Goal: Find specific page/section: Find specific page/section

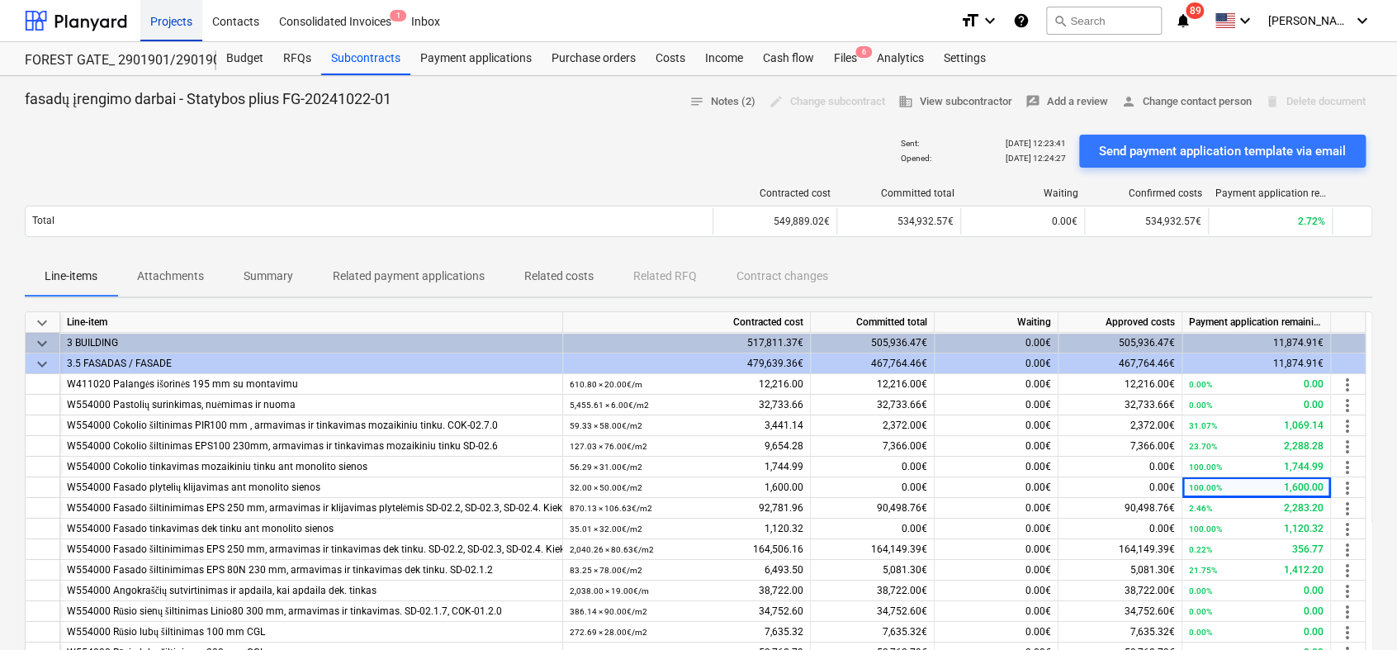
click at [174, 20] on div "Projects" at bounding box center [171, 20] width 62 height 42
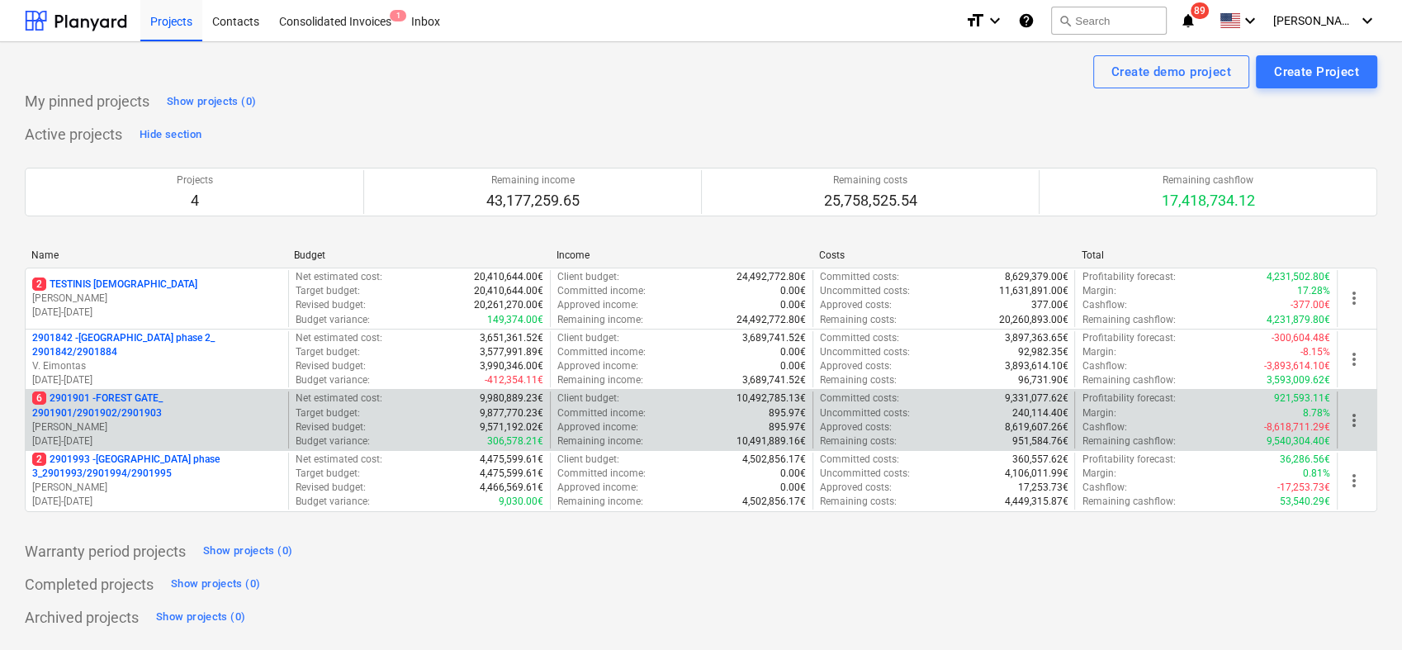
click at [130, 427] on p "[PERSON_NAME]" at bounding box center [156, 427] width 249 height 14
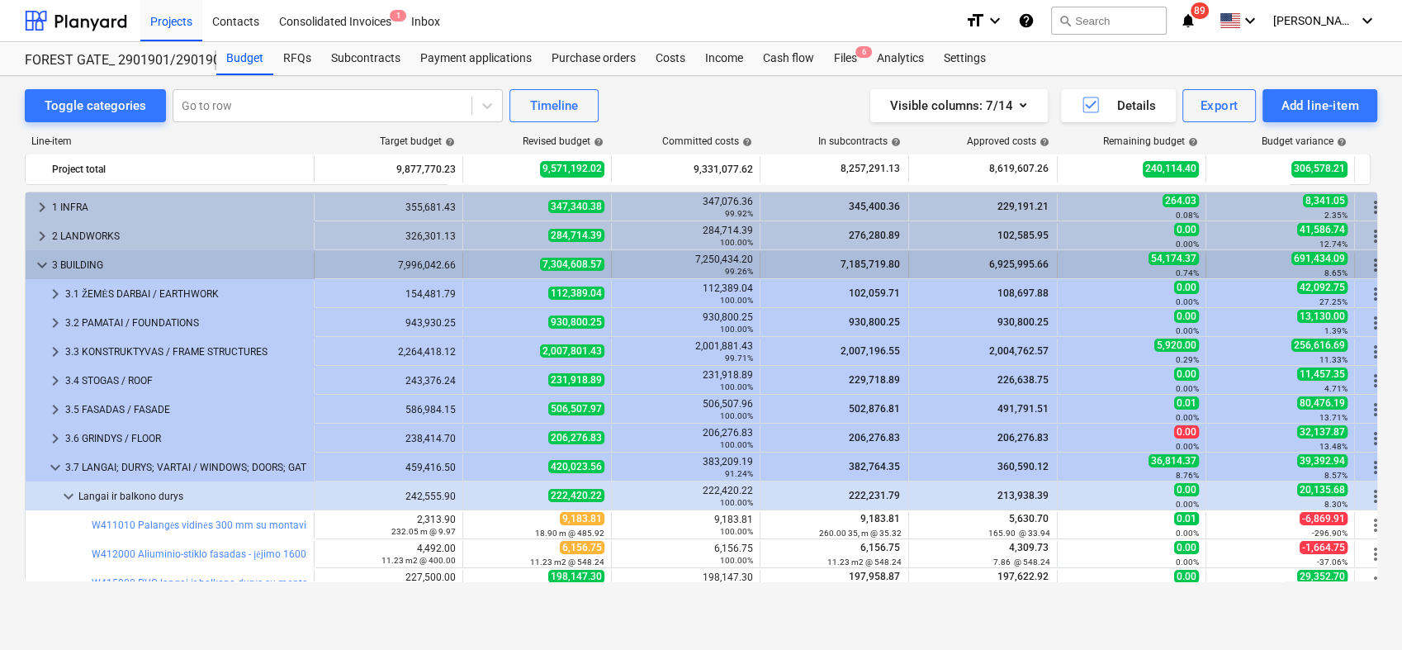
click at [35, 266] on span "keyboard_arrow_down" at bounding box center [42, 265] width 20 height 20
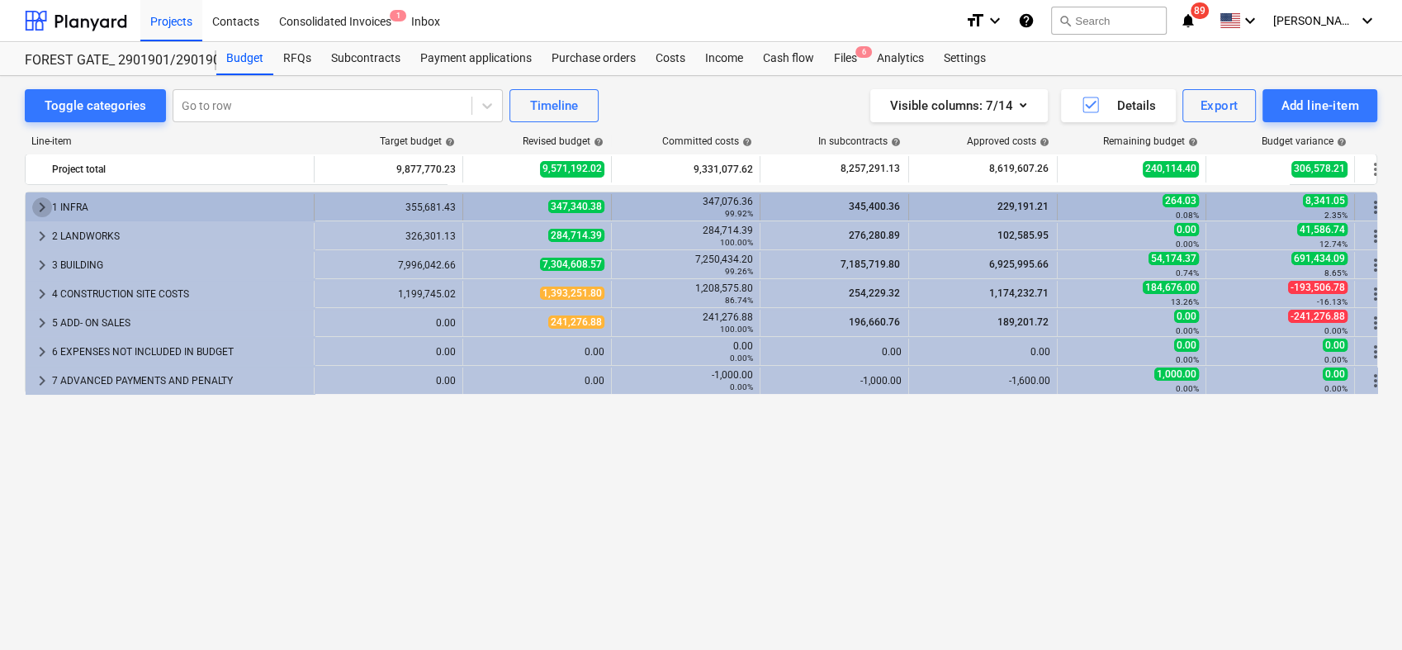
click at [42, 206] on span "keyboard_arrow_right" at bounding box center [42, 207] width 20 height 20
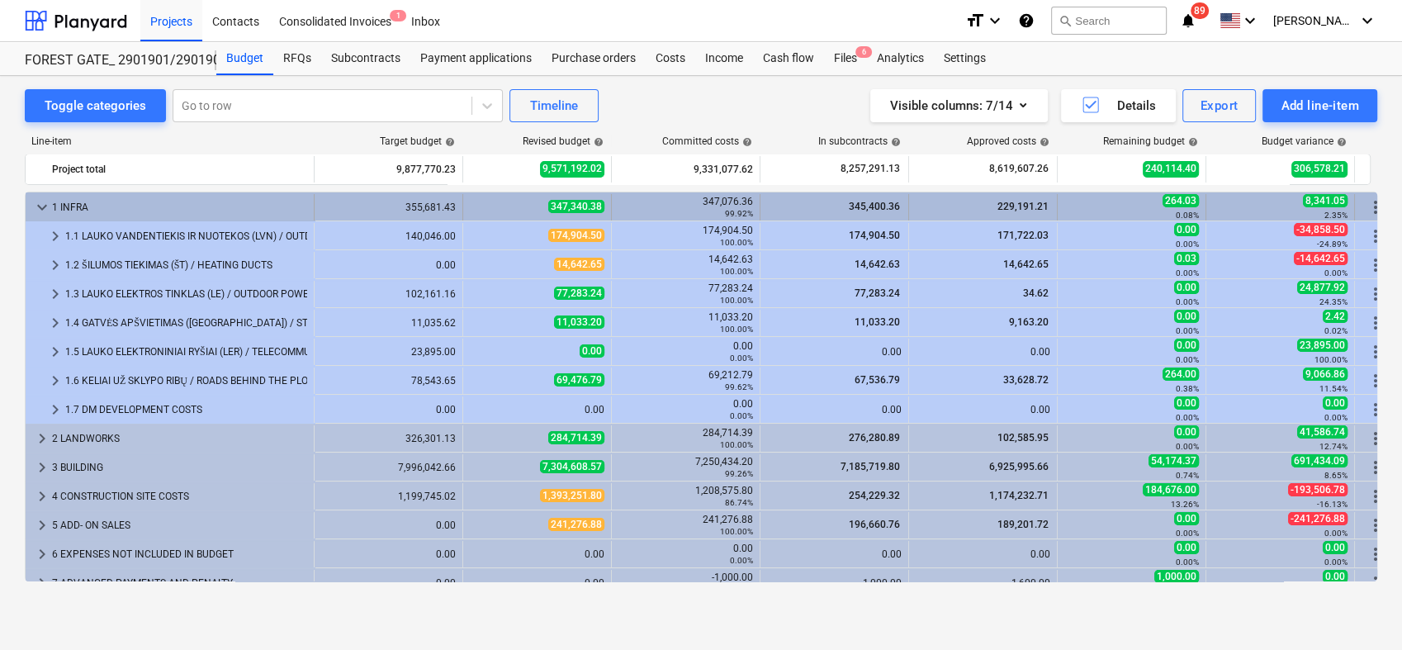
click at [41, 206] on span "keyboard_arrow_down" at bounding box center [42, 207] width 20 height 20
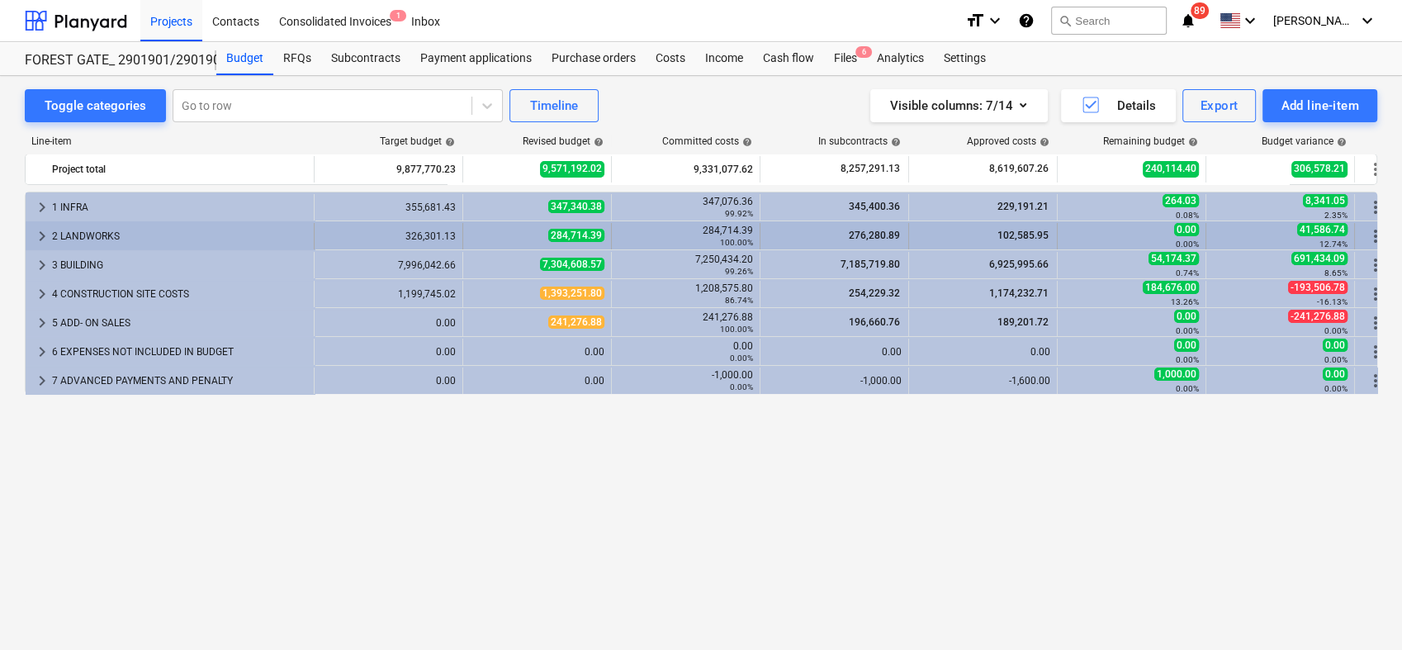
click at [35, 235] on span "keyboard_arrow_right" at bounding box center [42, 236] width 20 height 20
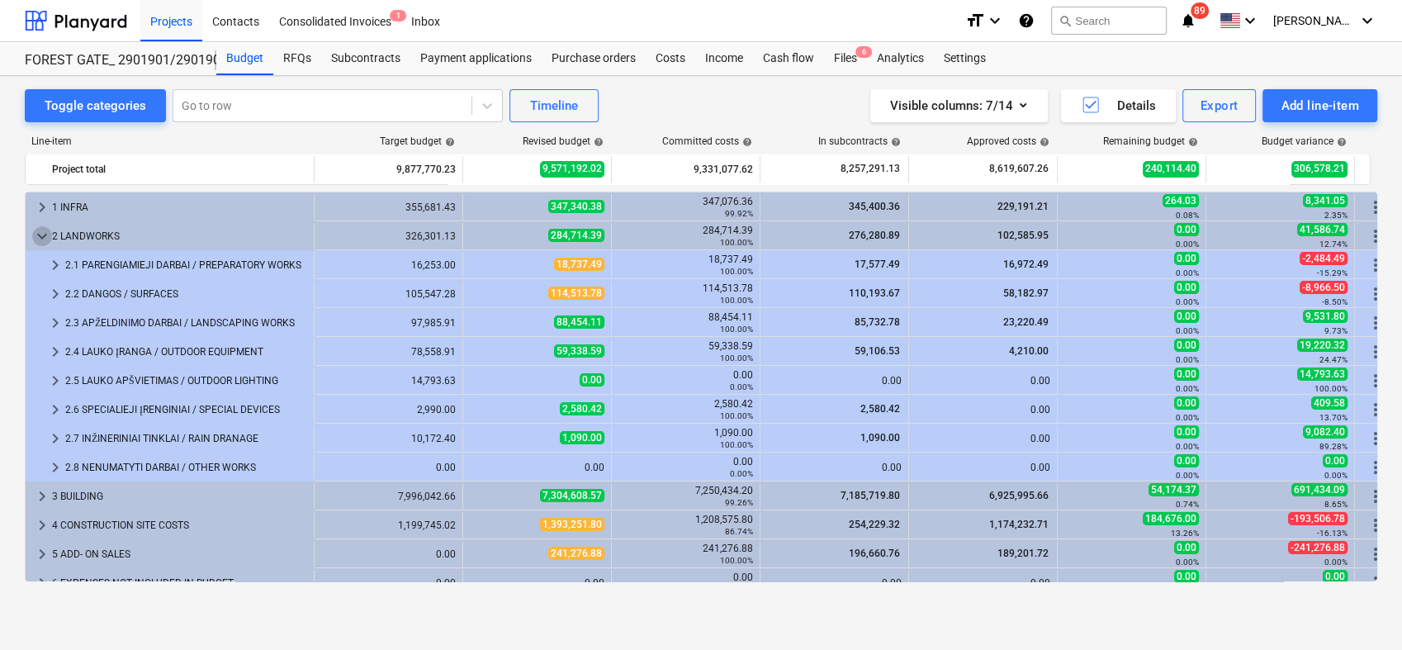
click at [35, 235] on span "keyboard_arrow_down" at bounding box center [42, 236] width 20 height 20
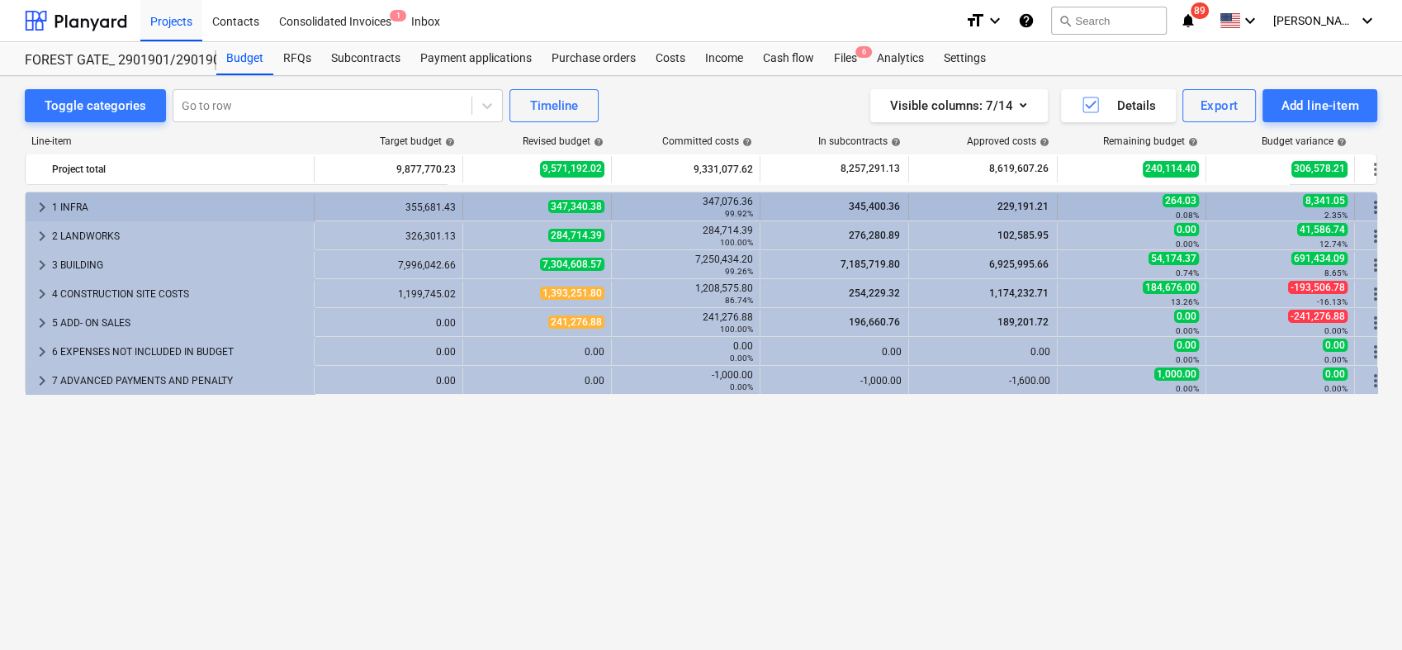
click at [37, 202] on span "keyboard_arrow_right" at bounding box center [42, 207] width 20 height 20
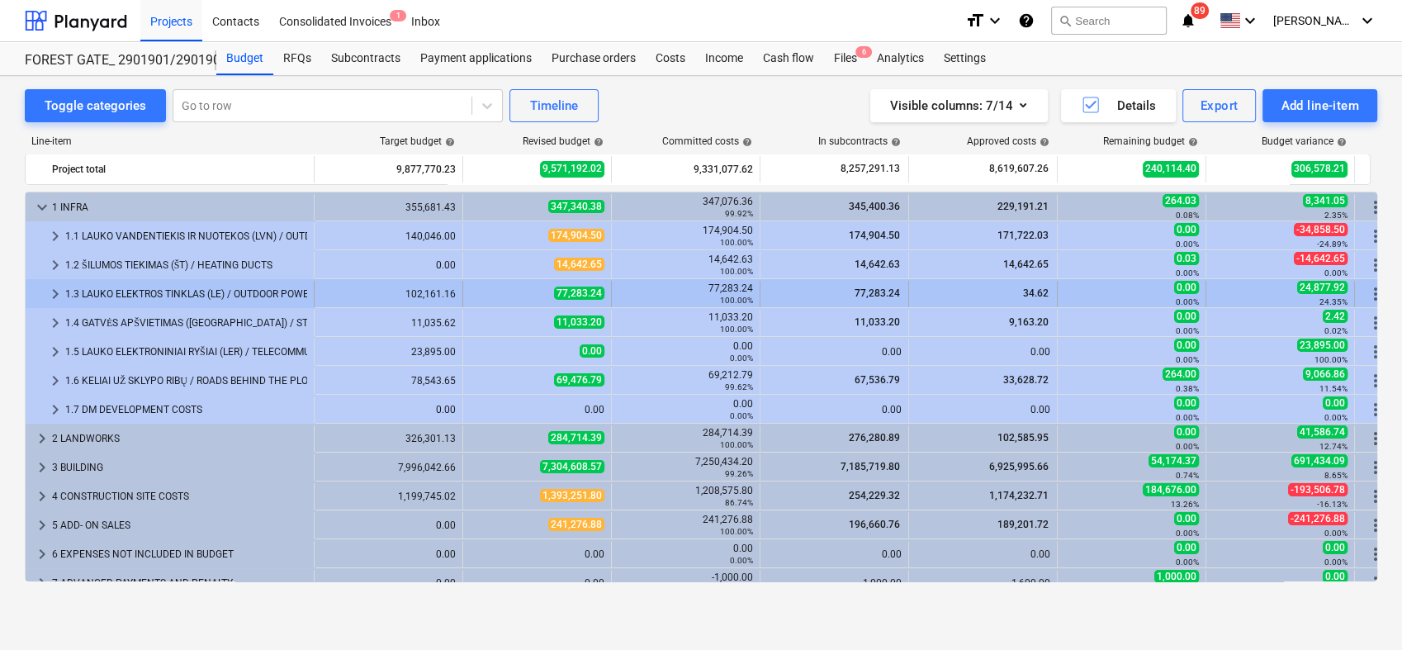
click at [52, 291] on span "keyboard_arrow_right" at bounding box center [55, 294] width 20 height 20
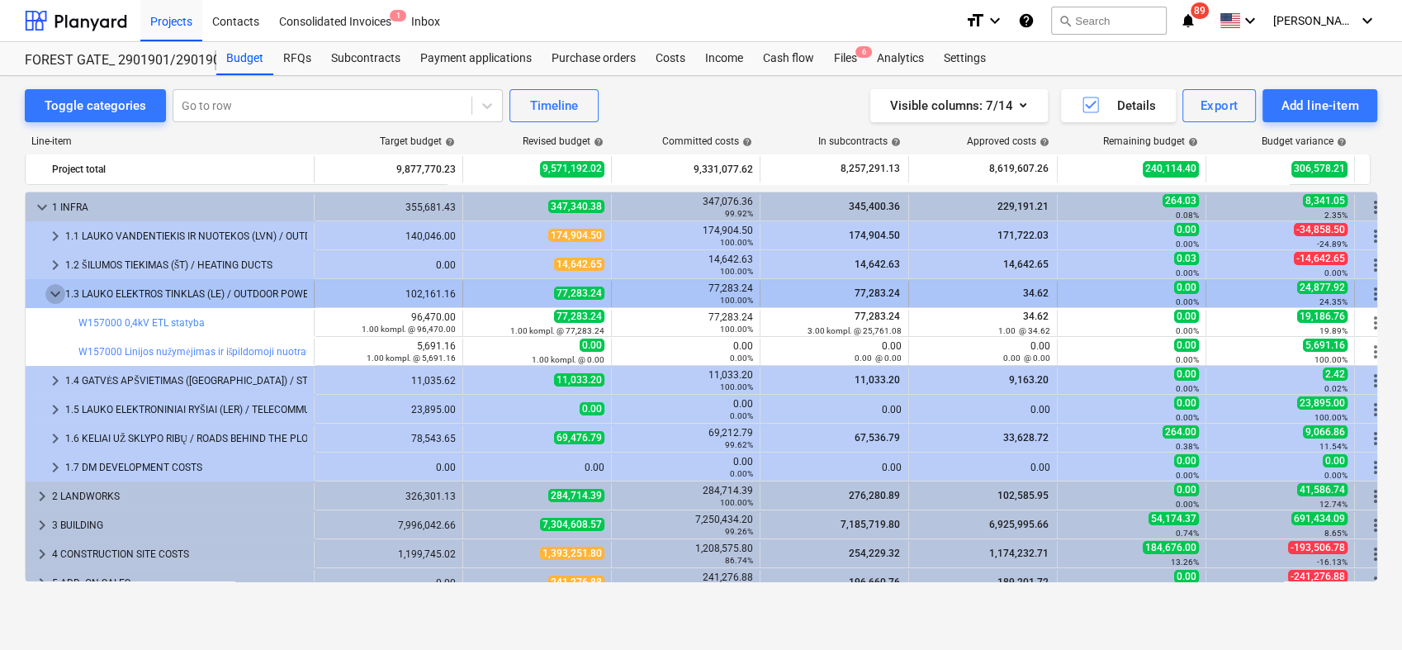
click at [47, 299] on span "keyboard_arrow_down" at bounding box center [55, 294] width 20 height 20
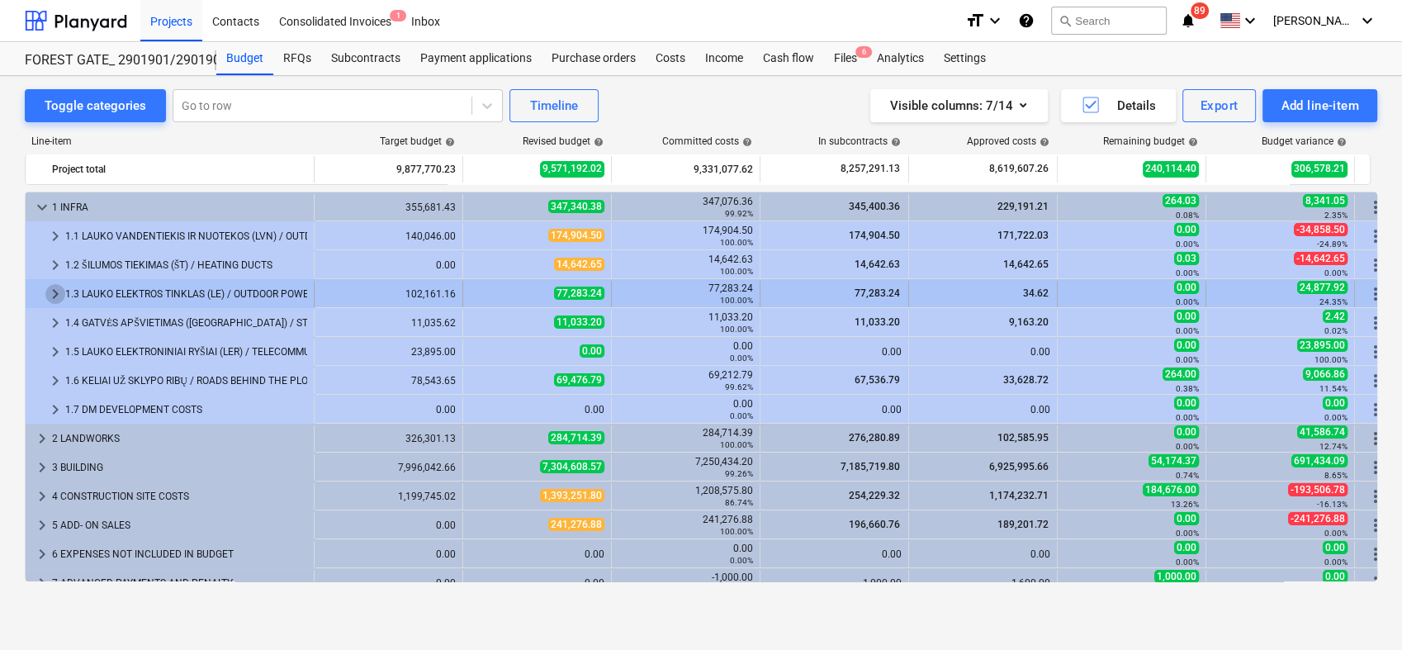
click at [47, 299] on span "keyboard_arrow_right" at bounding box center [55, 294] width 20 height 20
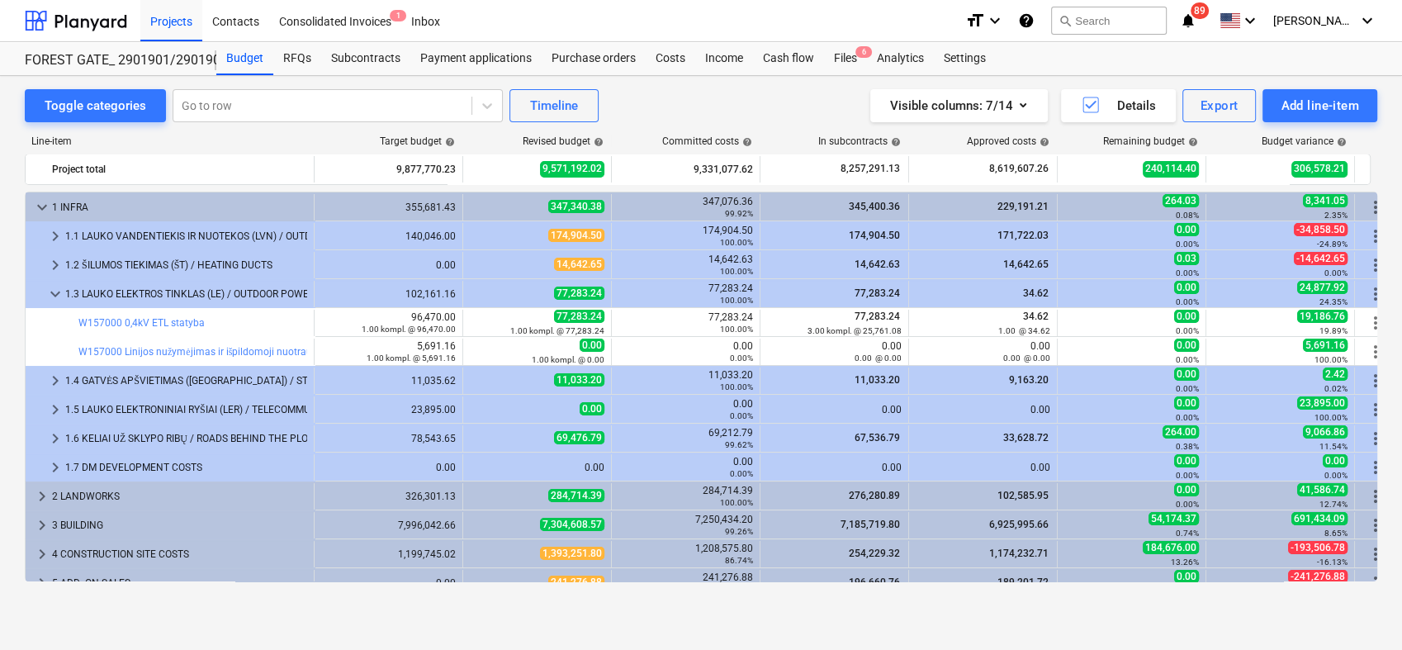
click at [47, 299] on span "keyboard_arrow_down" at bounding box center [55, 294] width 20 height 20
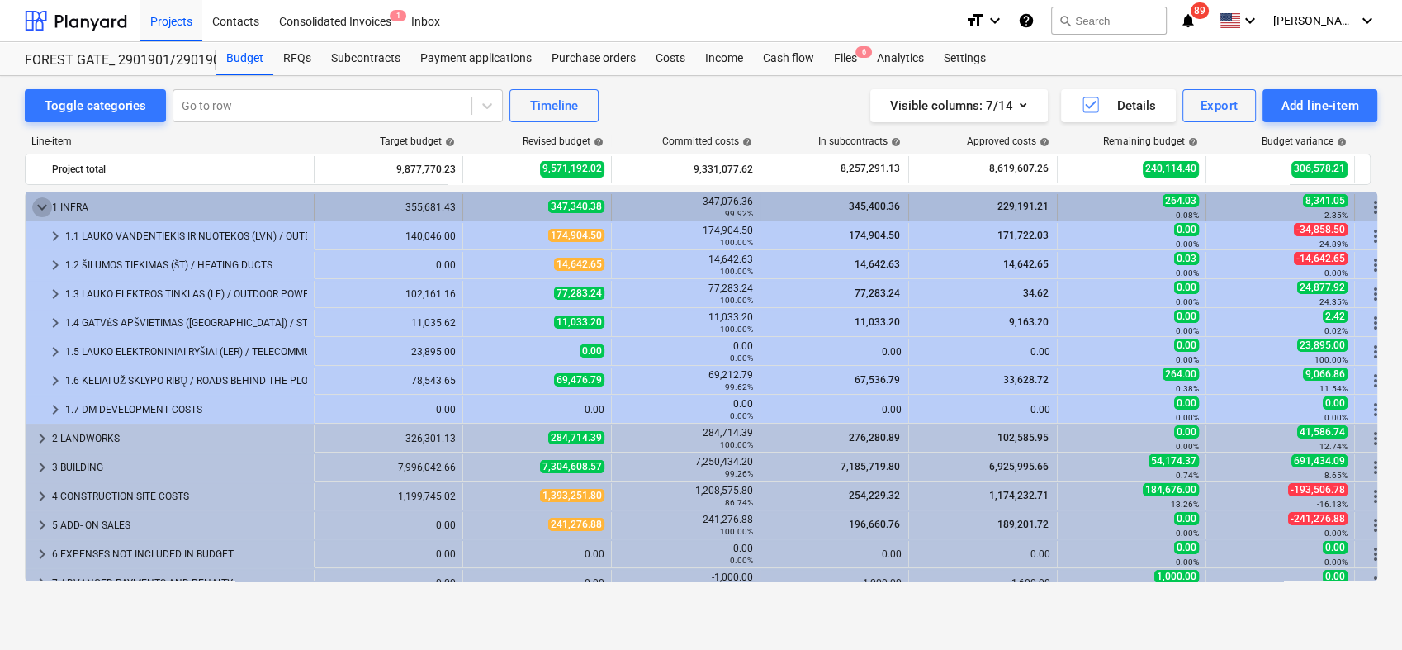
click at [40, 205] on span "keyboard_arrow_down" at bounding box center [42, 207] width 20 height 20
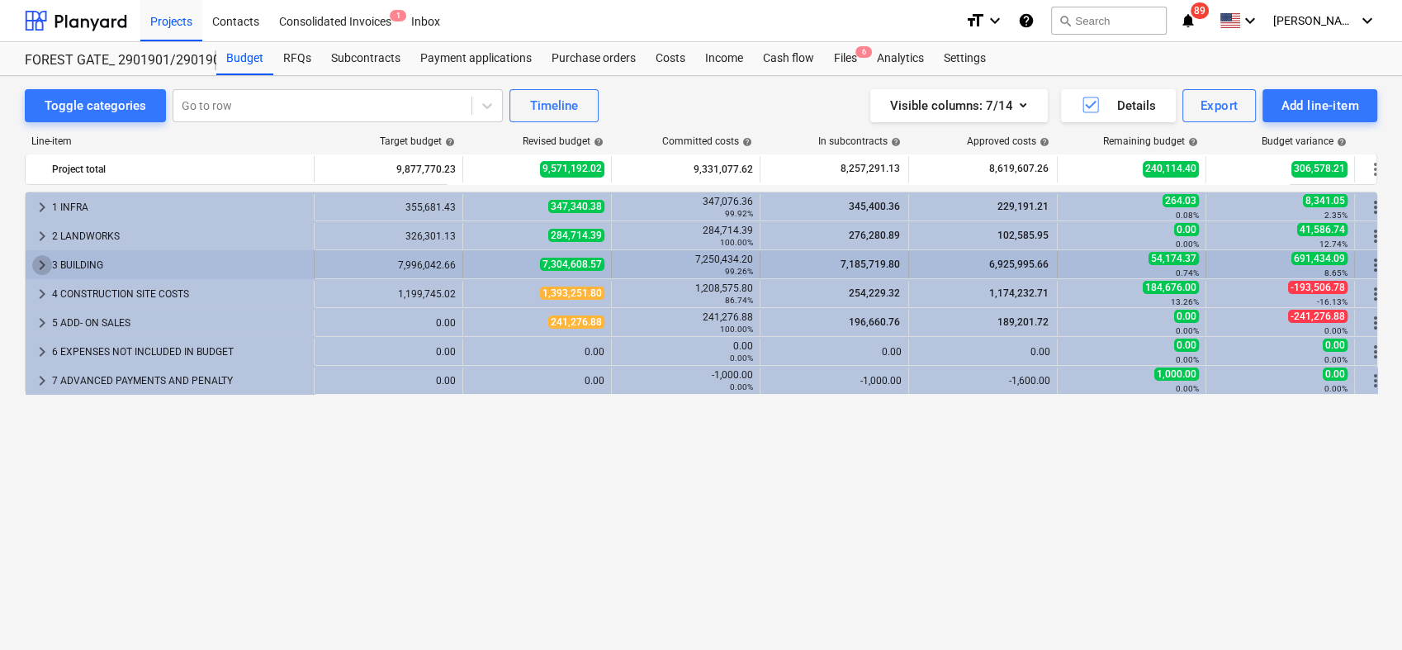
click at [37, 260] on span "keyboard_arrow_right" at bounding box center [42, 265] width 20 height 20
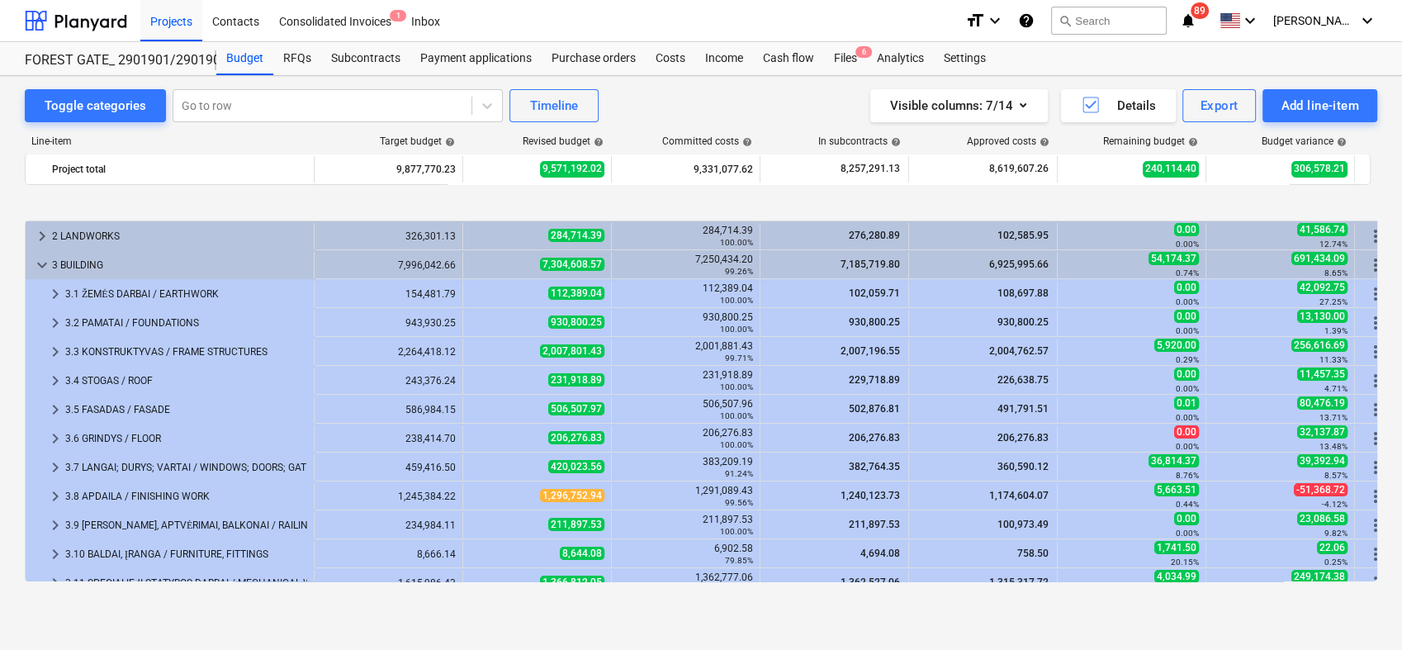
scroll to position [92, 0]
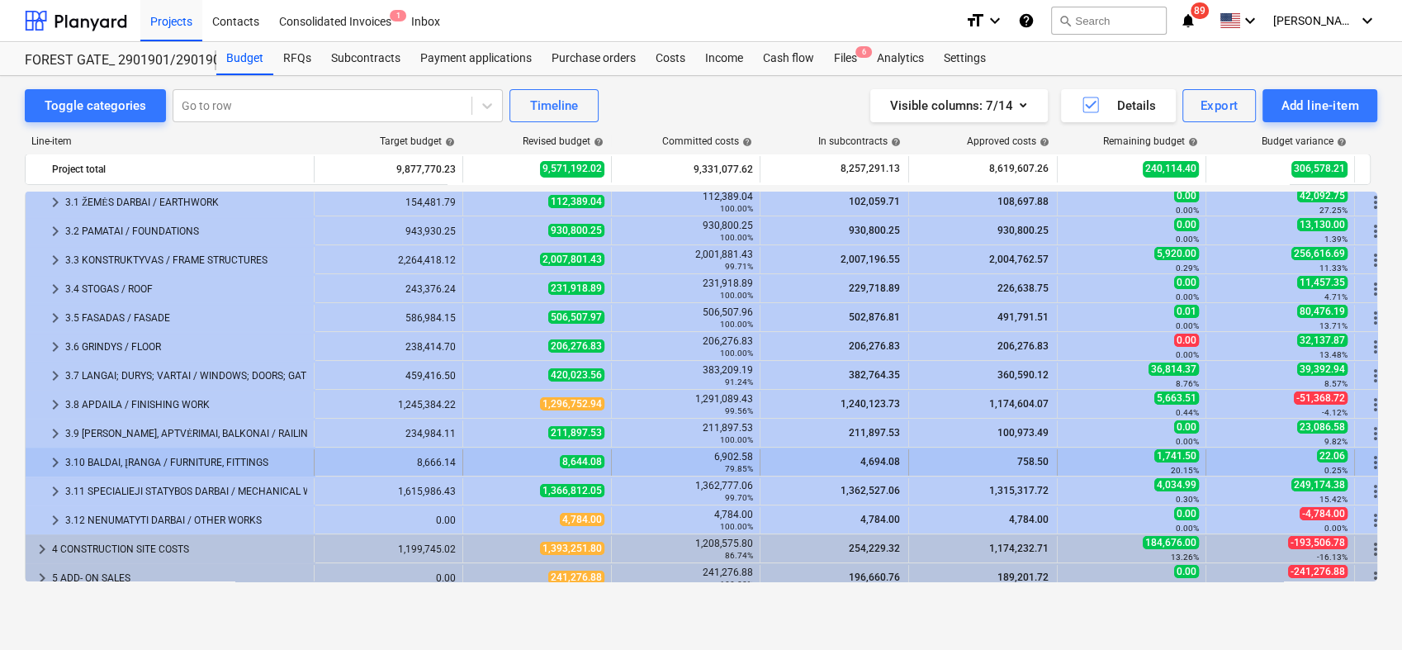
click at [47, 459] on span "keyboard_arrow_right" at bounding box center [55, 463] width 20 height 20
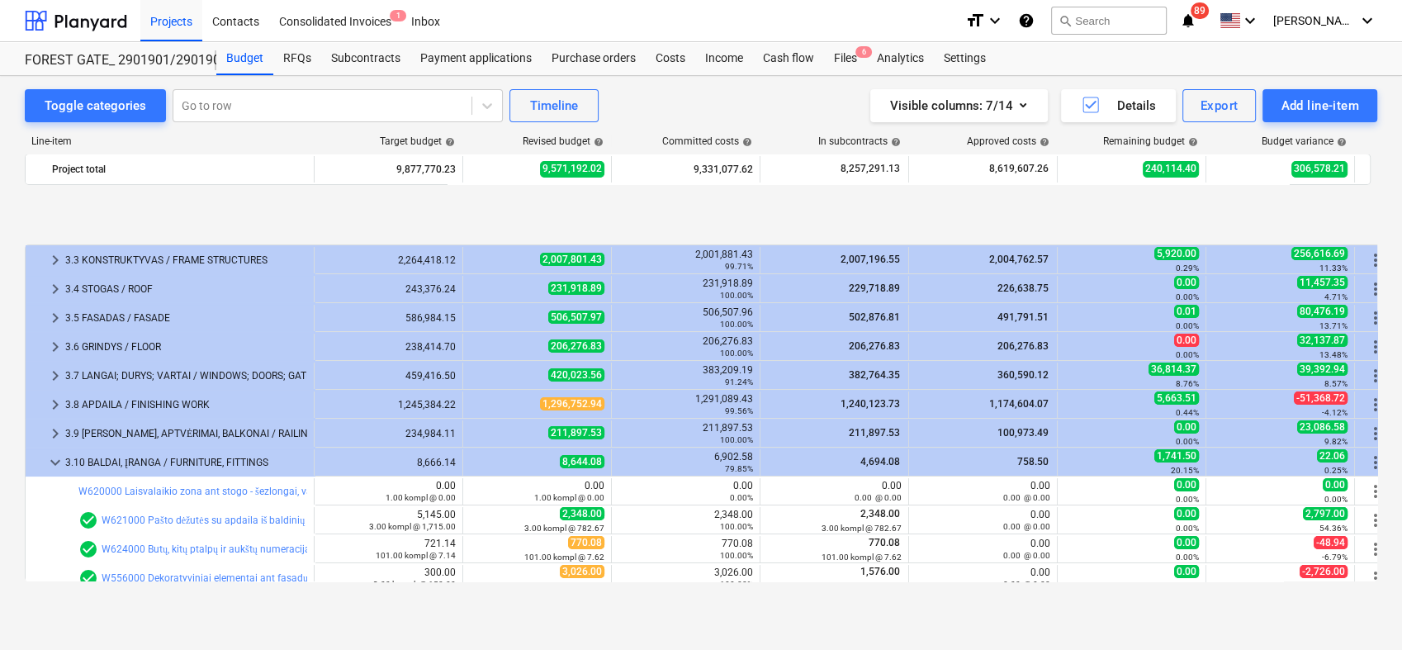
scroll to position [332, 0]
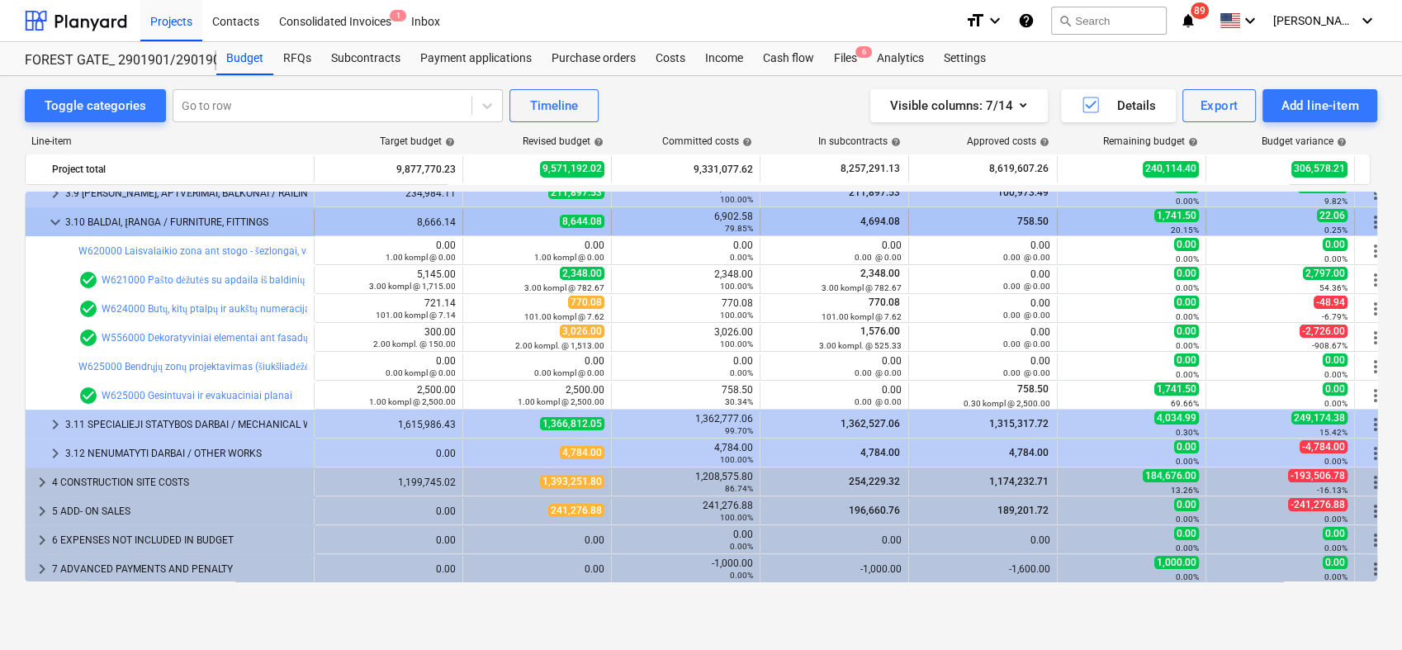
click at [44, 220] on div at bounding box center [38, 222] width 13 height 26
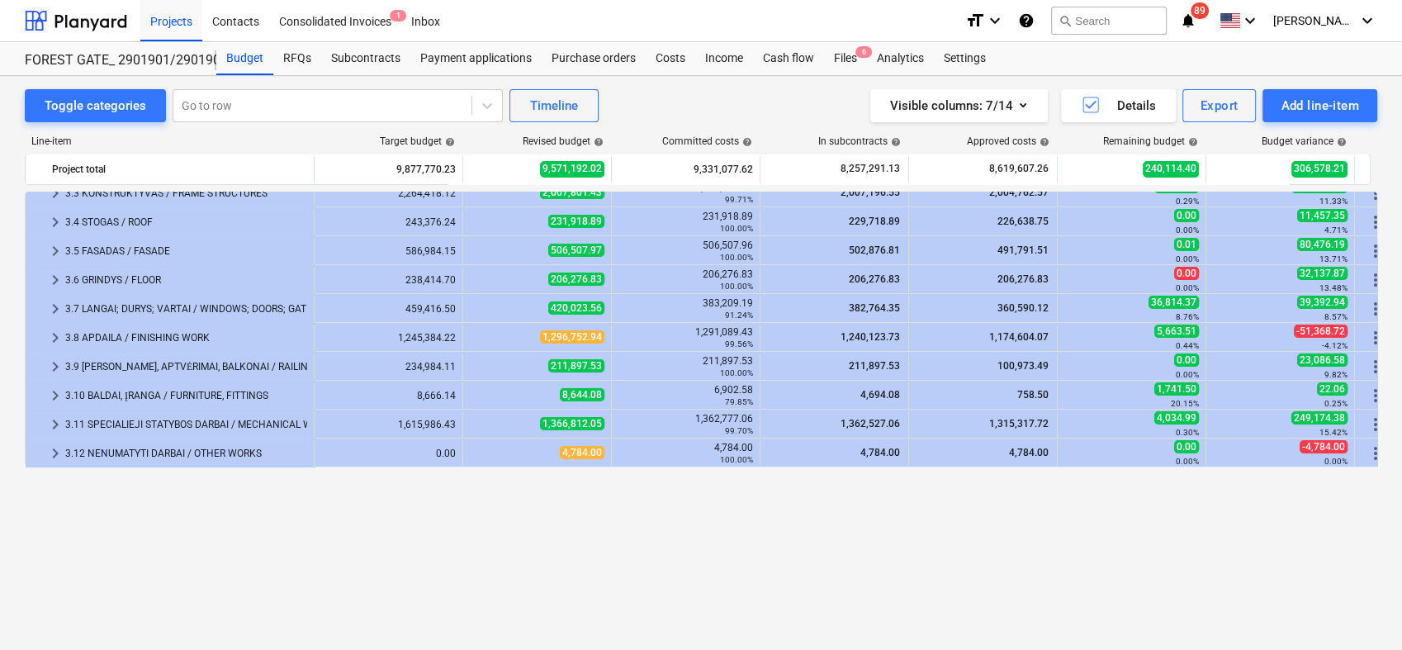
scroll to position [0, 0]
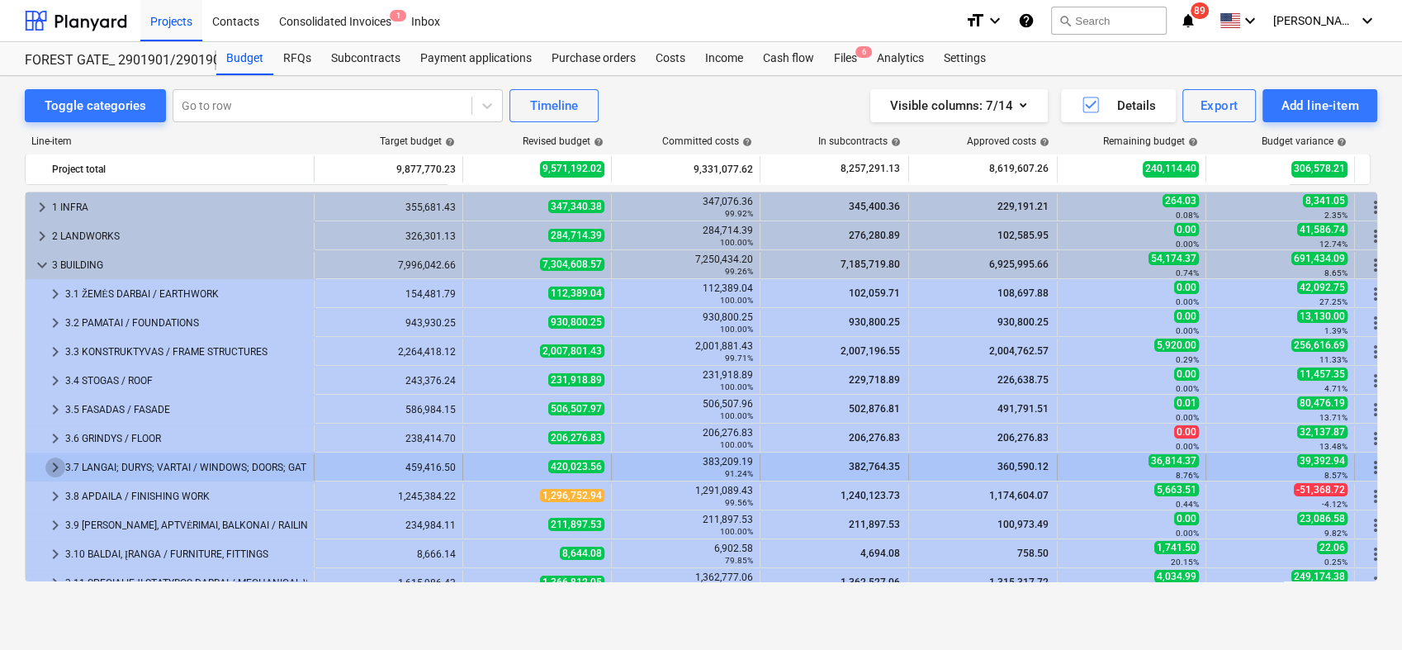
click at [53, 464] on span "keyboard_arrow_right" at bounding box center [55, 467] width 20 height 20
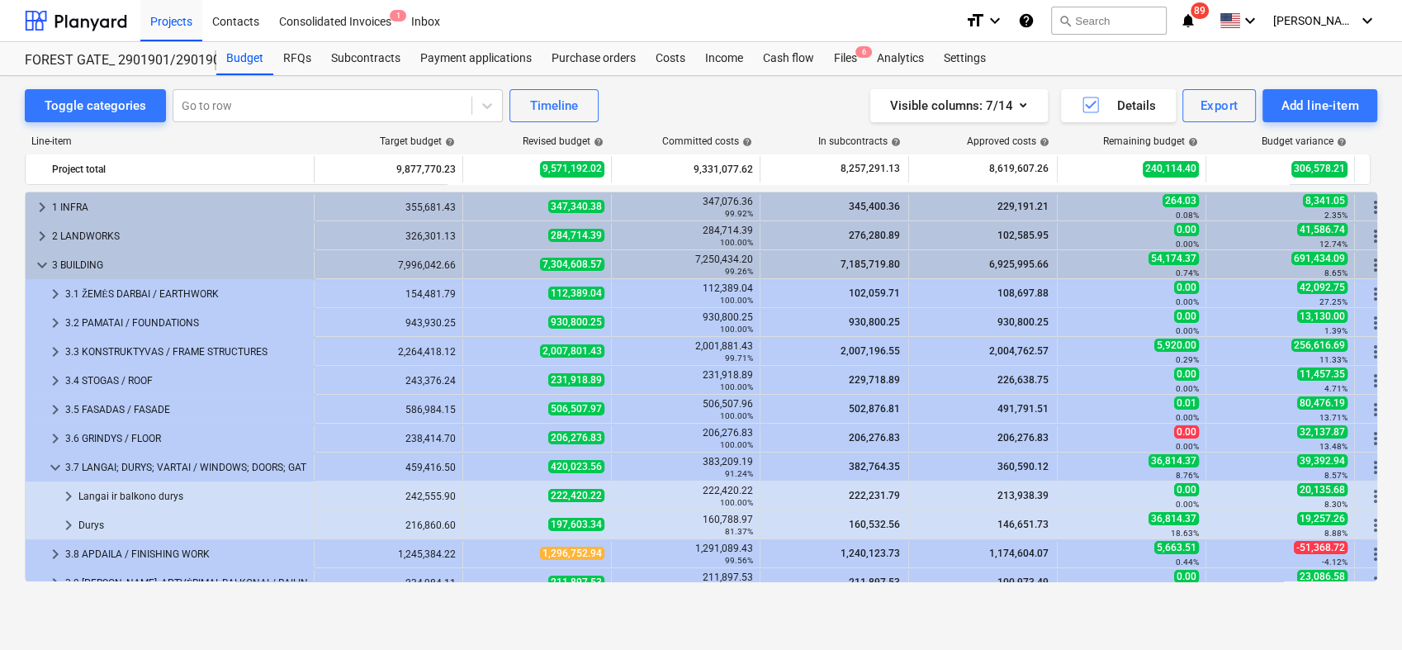
scroll to position [92, 0]
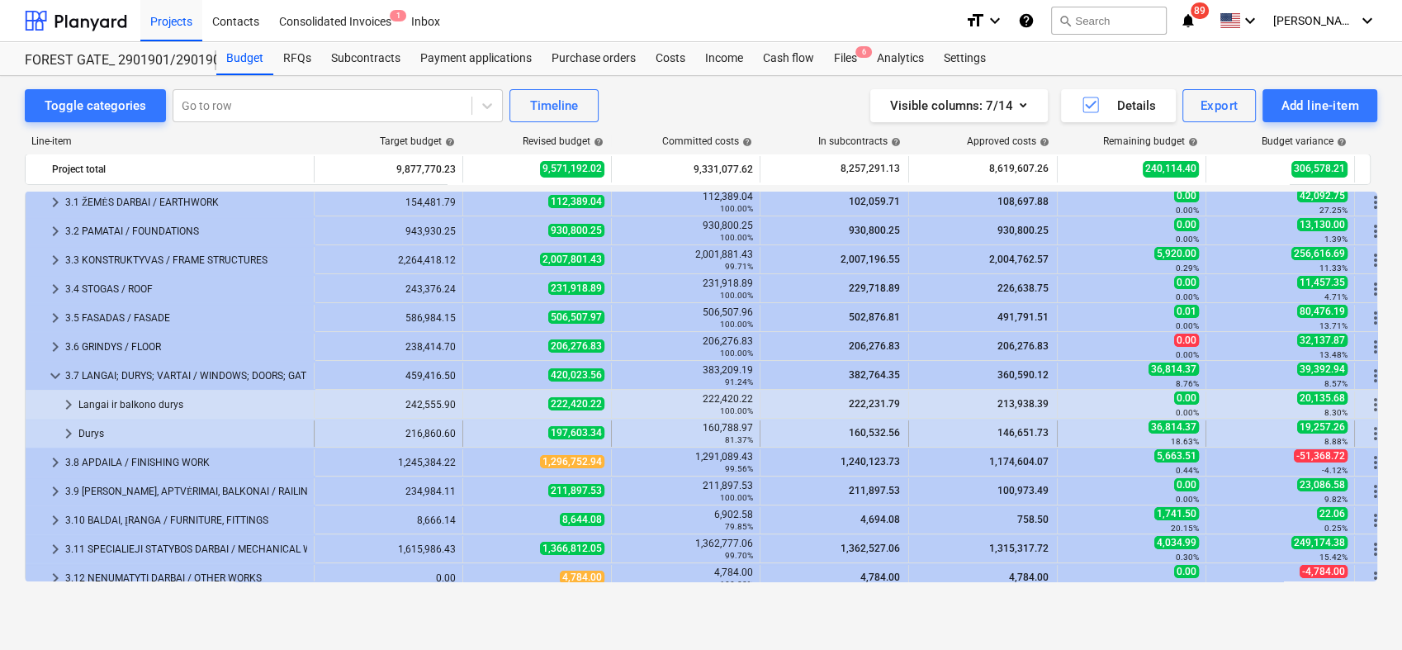
click at [63, 429] on span "keyboard_arrow_right" at bounding box center [69, 434] width 20 height 20
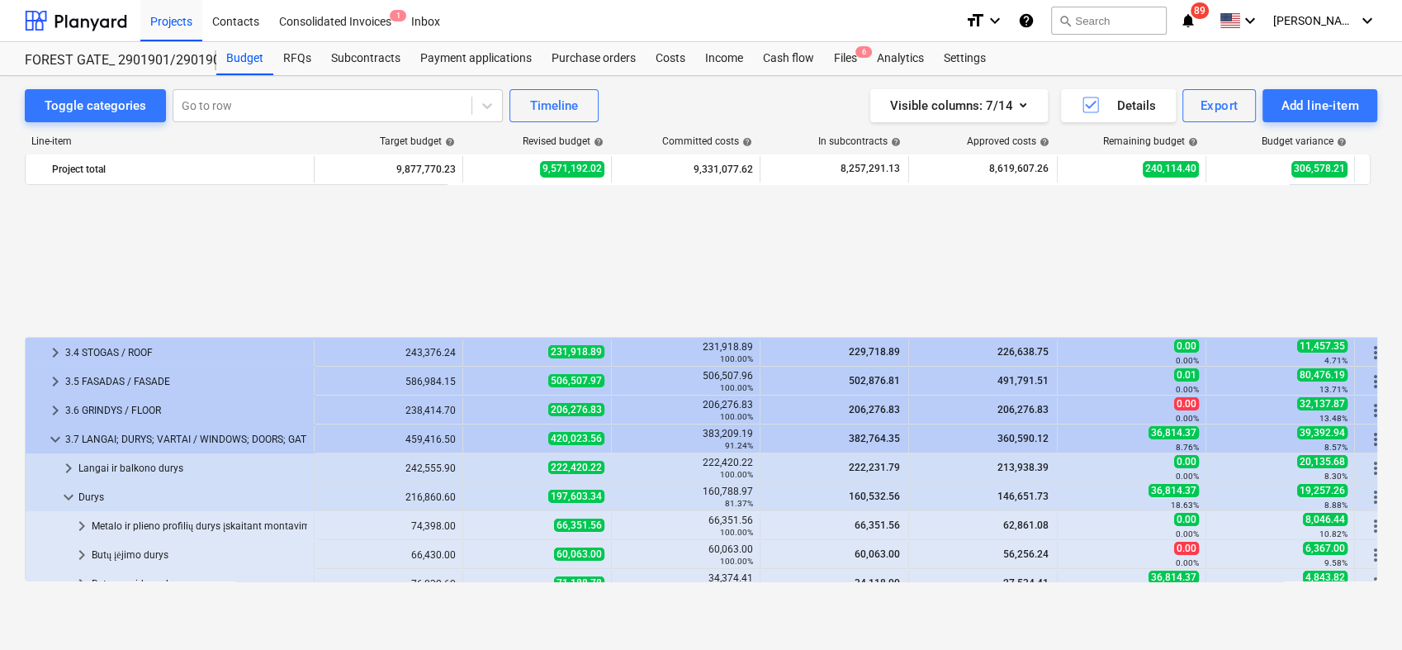
scroll to position [211, 0]
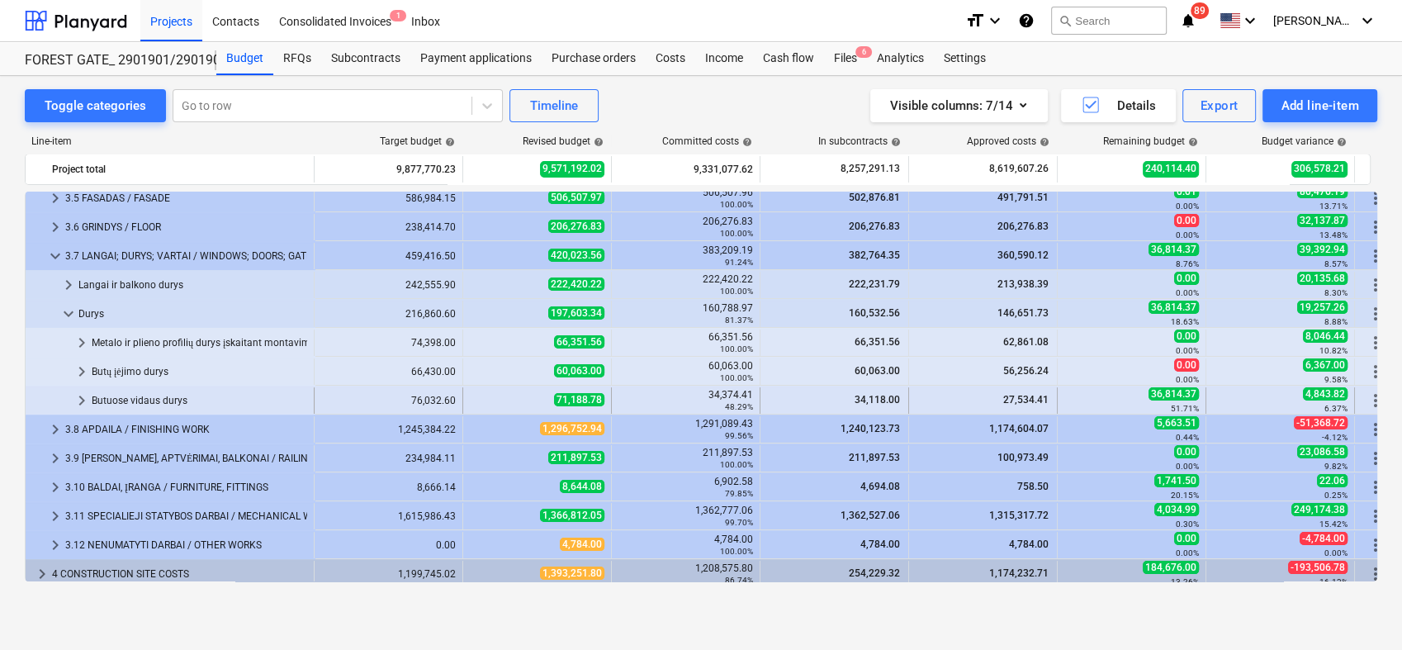
click at [78, 400] on span "keyboard_arrow_right" at bounding box center [82, 401] width 20 height 20
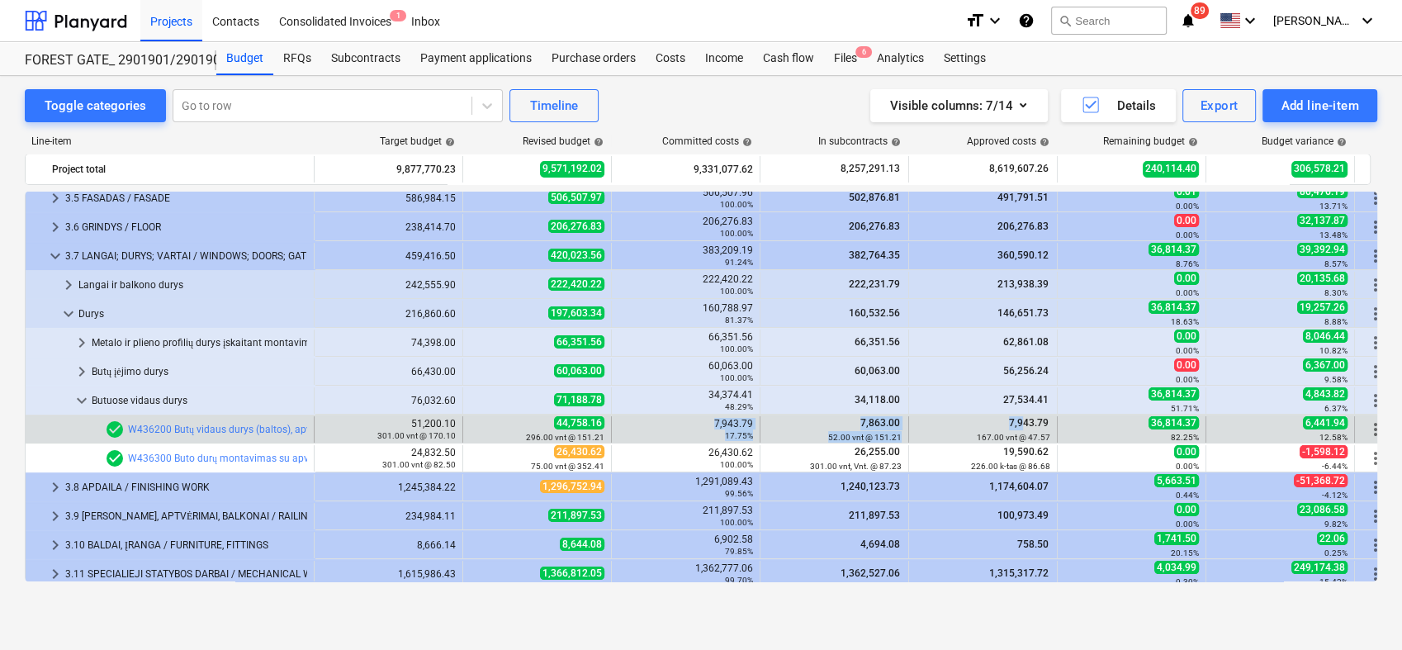
drag, startPoint x: 711, startPoint y: 423, endPoint x: 1021, endPoint y: 429, distance: 309.7
click at [1021, 429] on div "bar_chart check_circle W436200 Butų vidaus durys (baltos), apvadai iš abiejų pu…" at bounding box center [711, 429] width 1371 height 26
drag, startPoint x: 1021, startPoint y: 429, endPoint x: 1203, endPoint y: 424, distance: 182.5
click at [1203, 424] on div "36,814.37 82.25%" at bounding box center [1132, 429] width 149 height 26
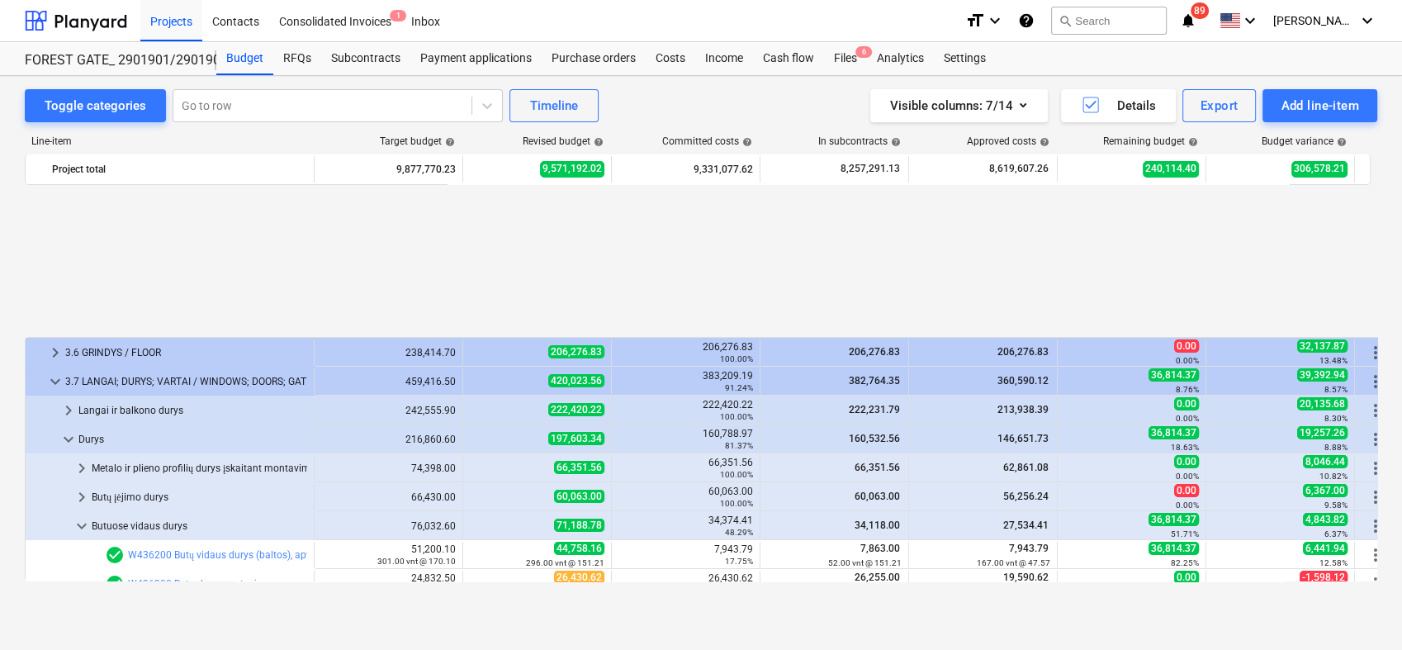
scroll to position [270, 0]
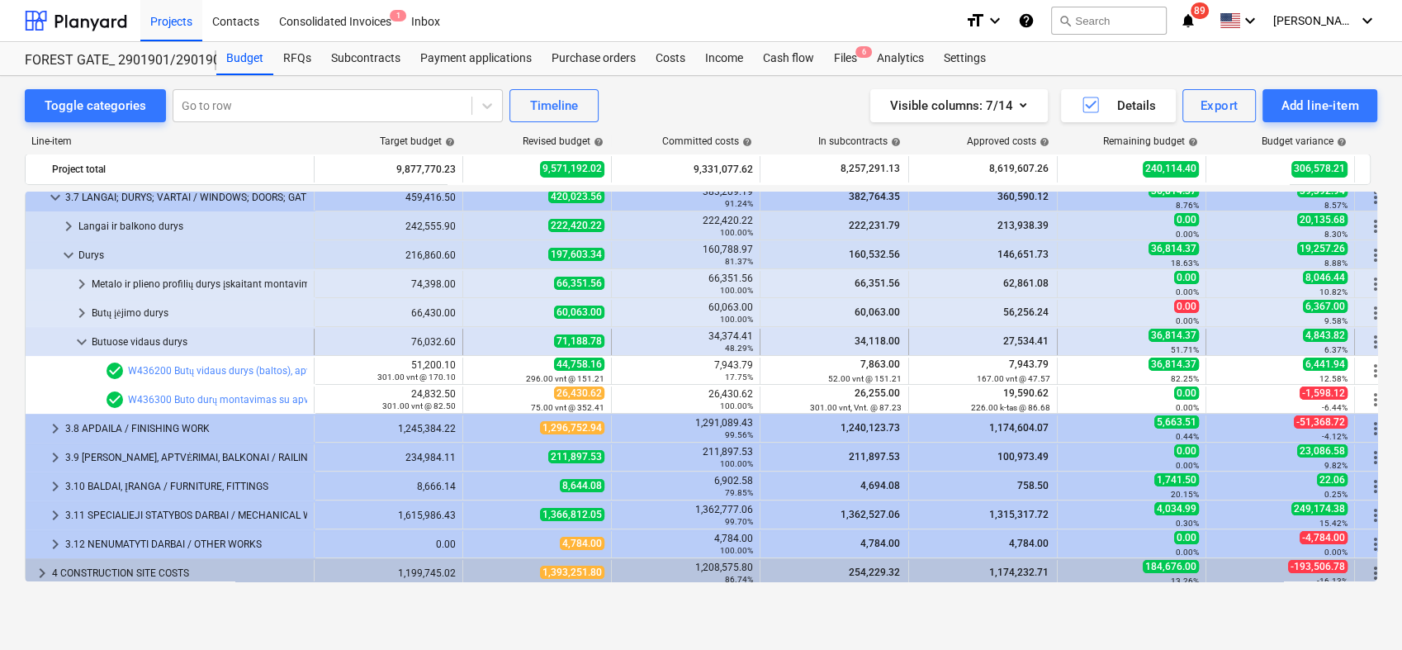
click at [72, 340] on span "keyboard_arrow_down" at bounding box center [82, 342] width 20 height 20
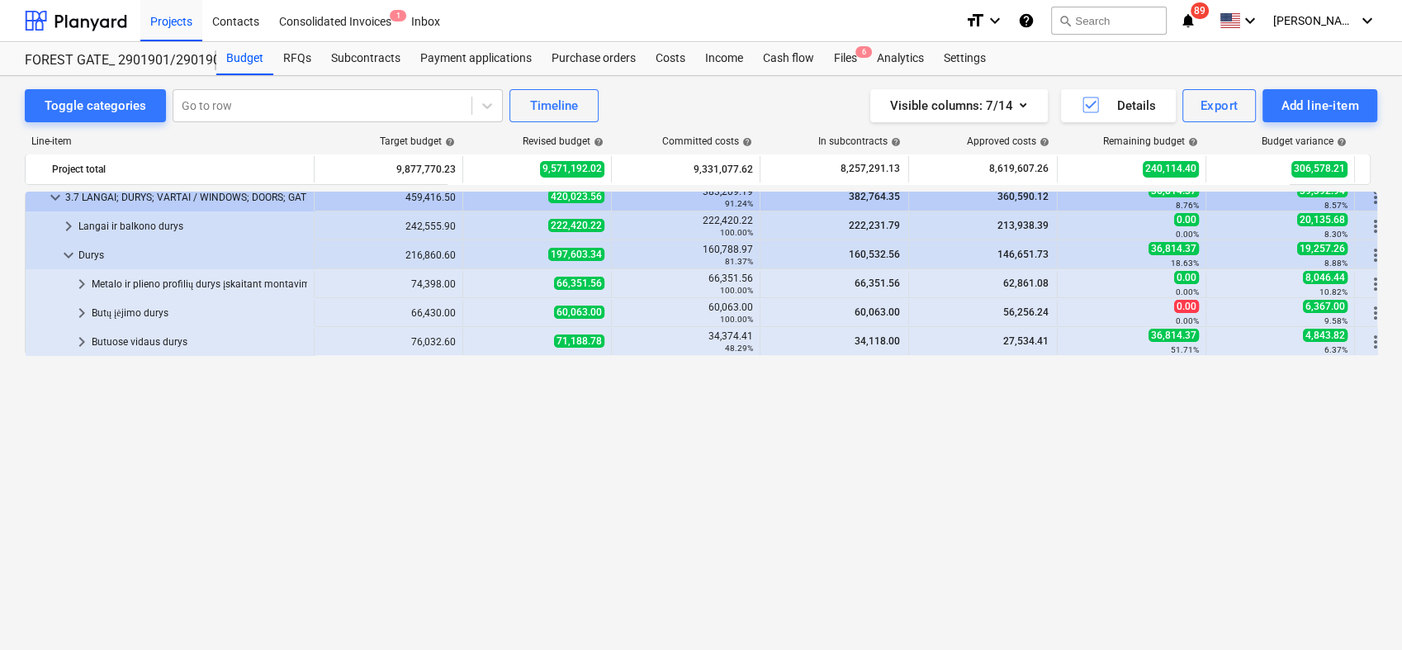
scroll to position [0, 0]
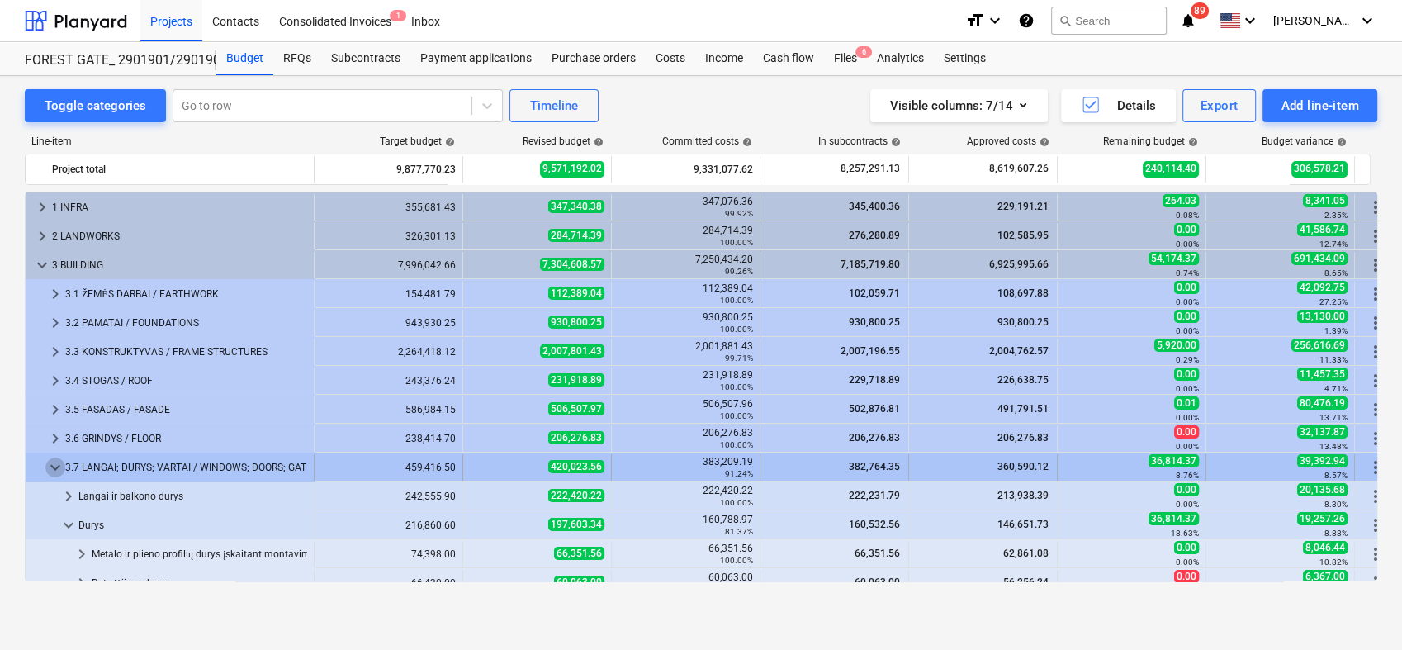
click at [48, 465] on span "keyboard_arrow_down" at bounding box center [55, 467] width 20 height 20
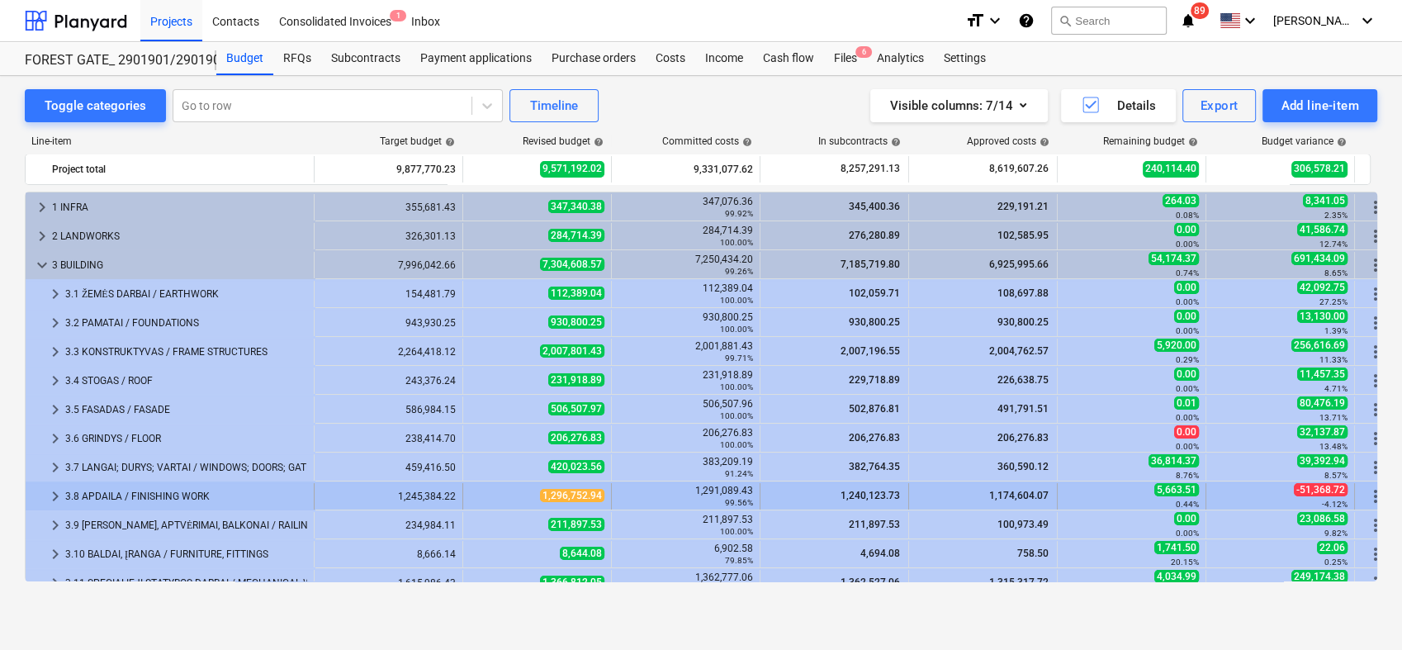
click at [50, 500] on span "keyboard_arrow_right" at bounding box center [55, 496] width 20 height 20
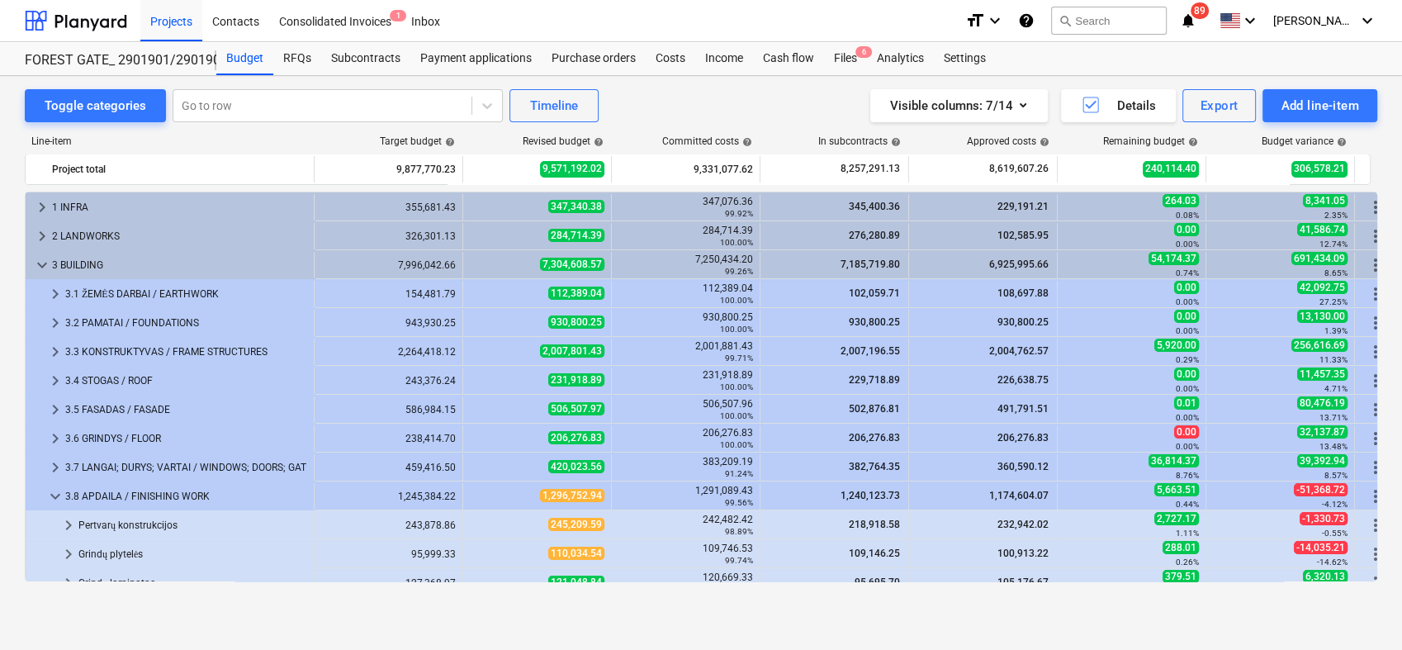
scroll to position [183, 0]
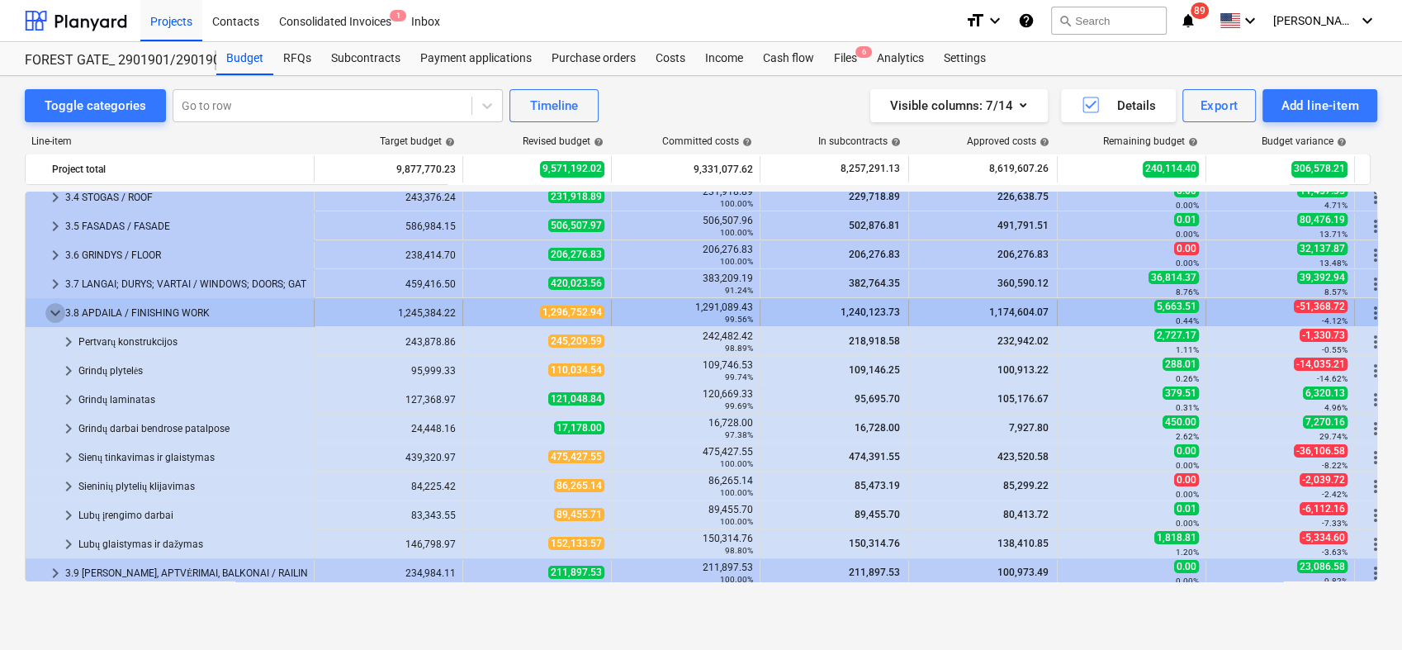
click at [57, 314] on span "keyboard_arrow_down" at bounding box center [55, 313] width 20 height 20
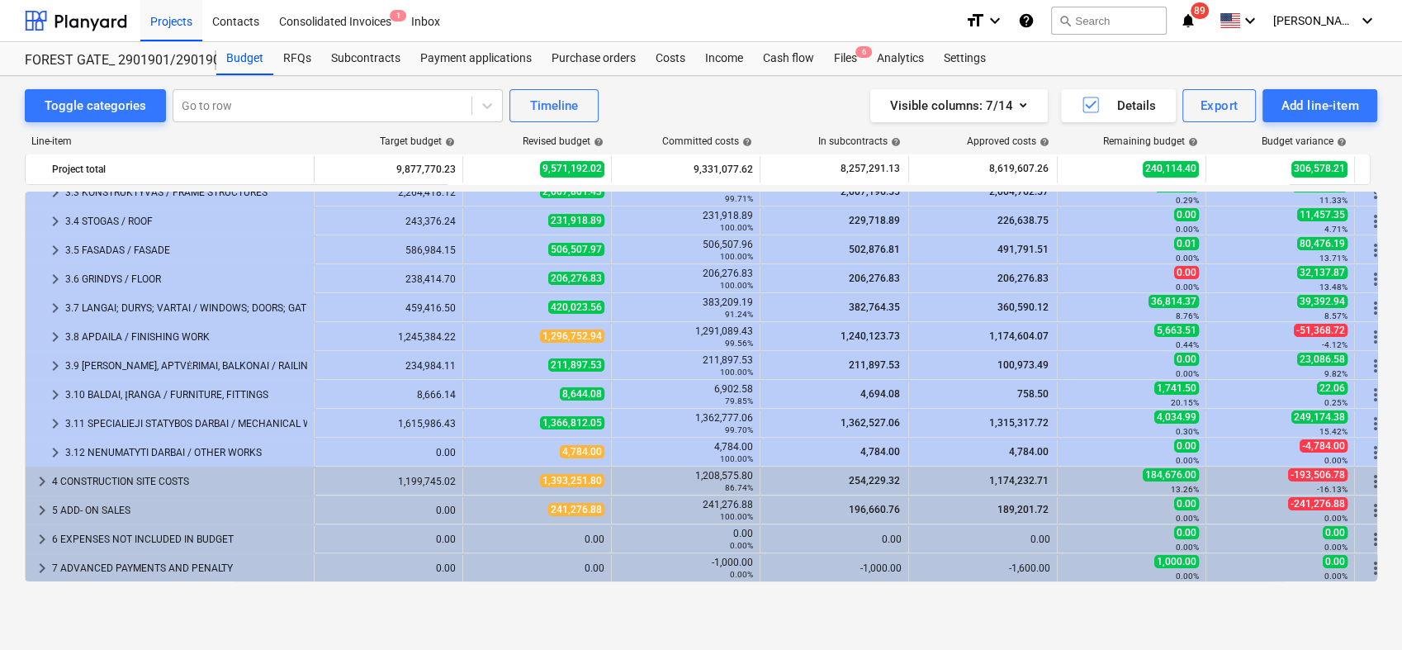
scroll to position [159, 0]
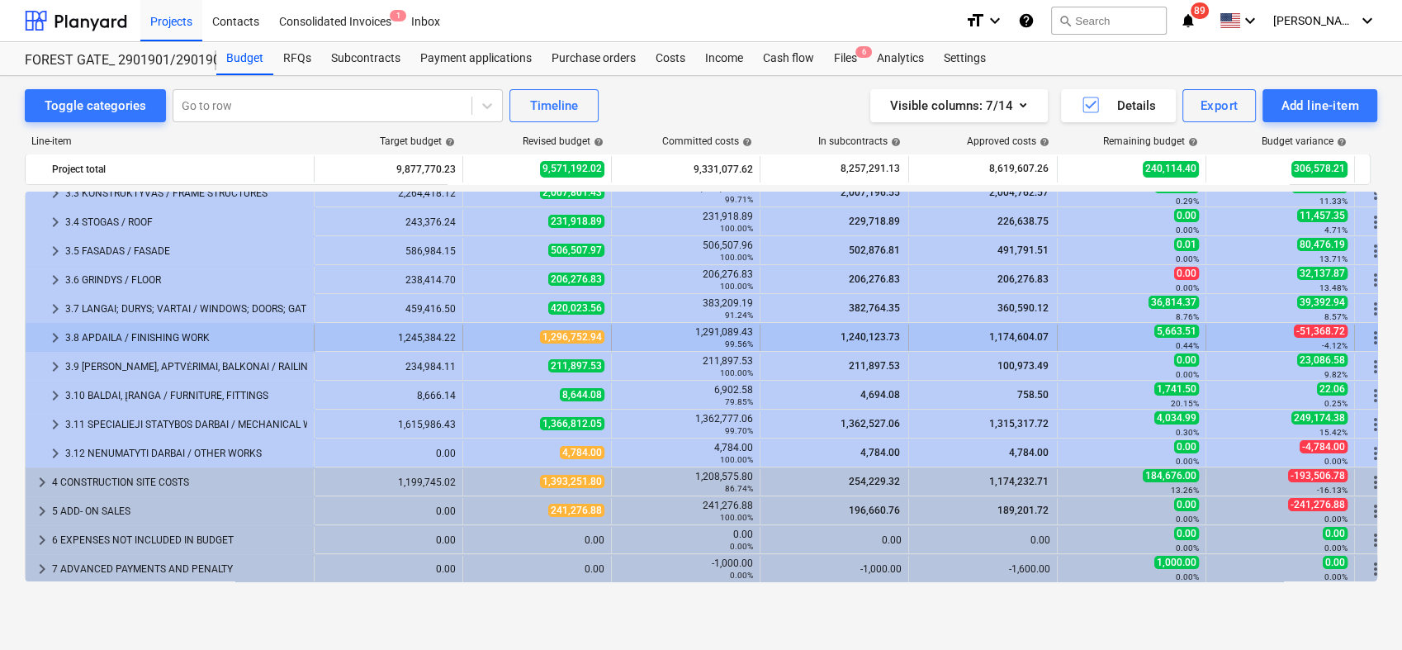
click at [59, 333] on span "keyboard_arrow_right" at bounding box center [55, 338] width 20 height 20
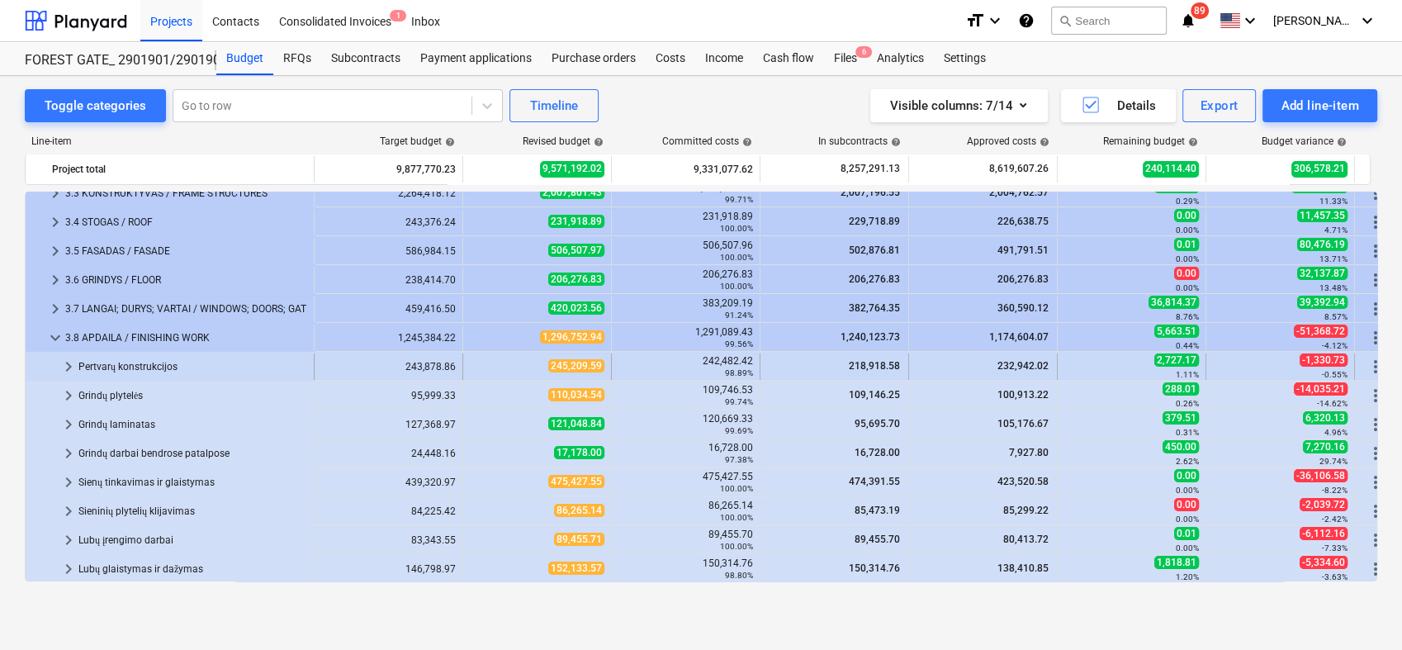
click at [59, 364] on span "keyboard_arrow_right" at bounding box center [69, 367] width 20 height 20
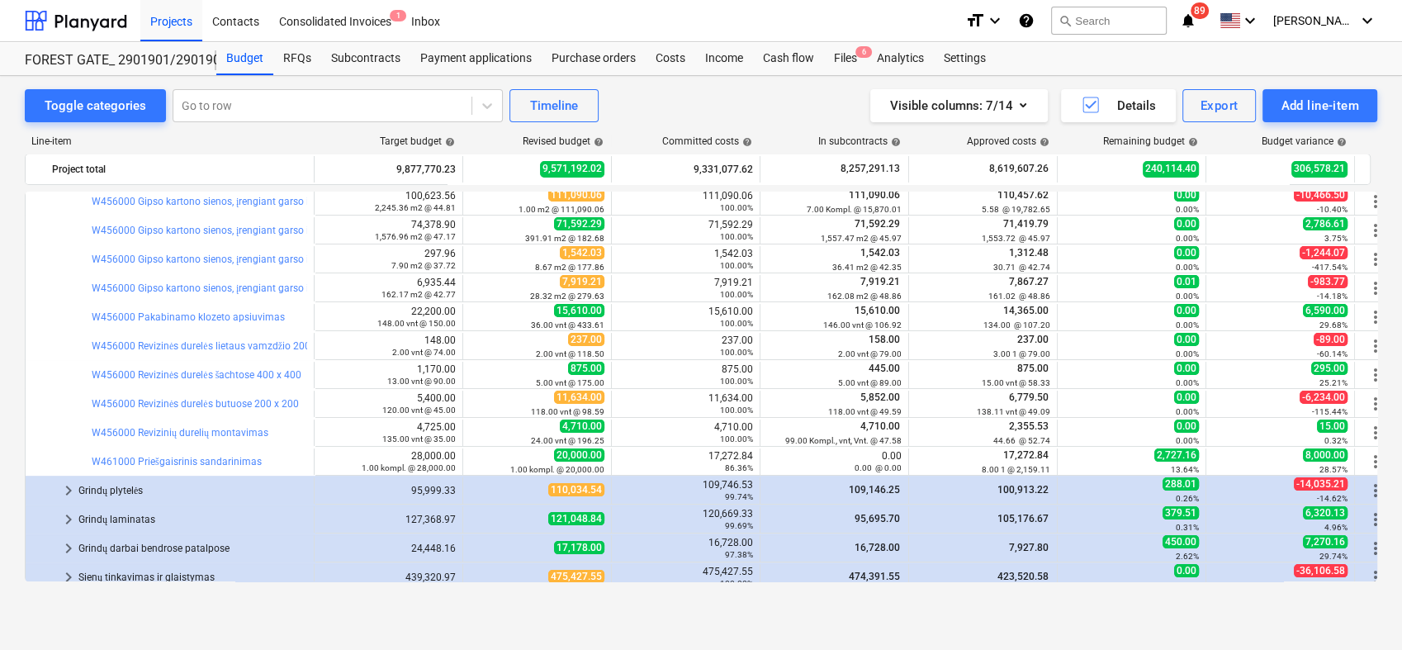
scroll to position [434, 0]
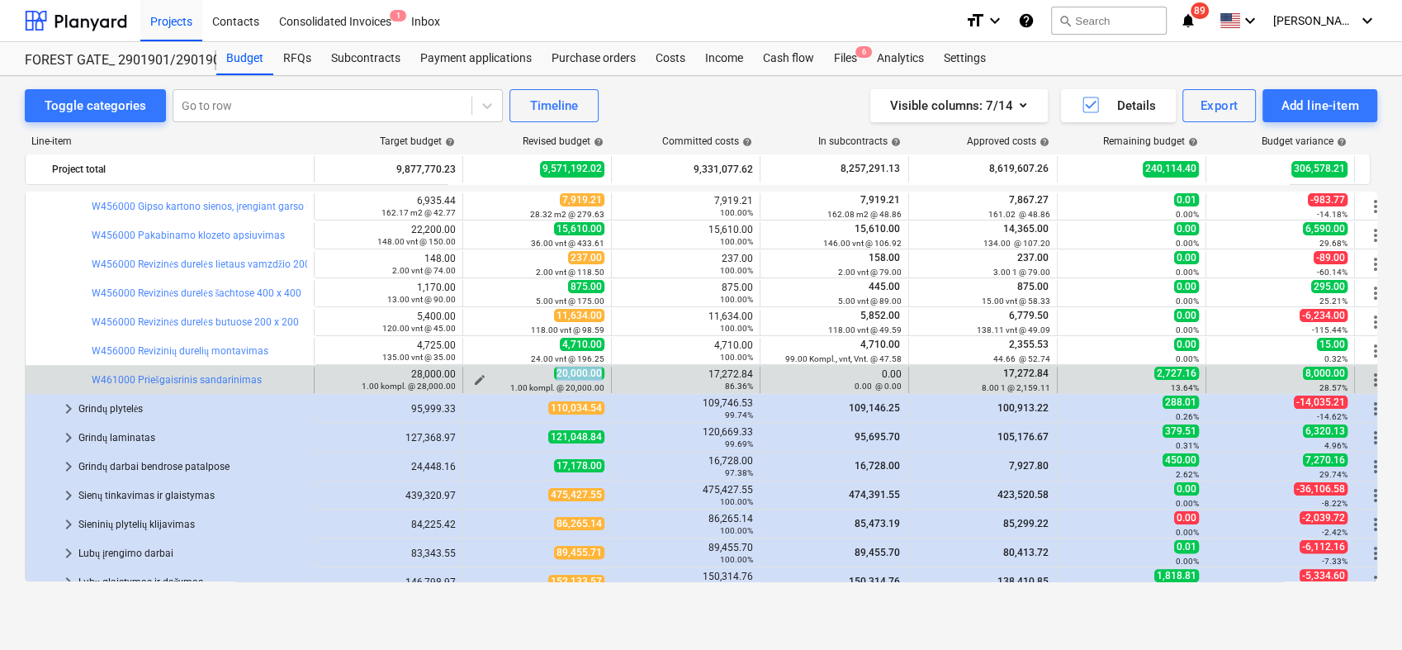
drag, startPoint x: 590, startPoint y: 374, endPoint x: 554, endPoint y: 379, distance: 36.7
click at [554, 379] on div "20,000.00 1.00 kompl. @ 20,000.00" at bounding box center [537, 380] width 135 height 26
drag, startPoint x: 554, startPoint y: 379, endPoint x: 401, endPoint y: 380, distance: 152.8
click at [401, 380] on div "28,000.00 1.00 kompl. @ 28,000.00" at bounding box center [389, 380] width 149 height 26
drag, startPoint x: 401, startPoint y: 380, endPoint x: 424, endPoint y: 372, distance: 23.5
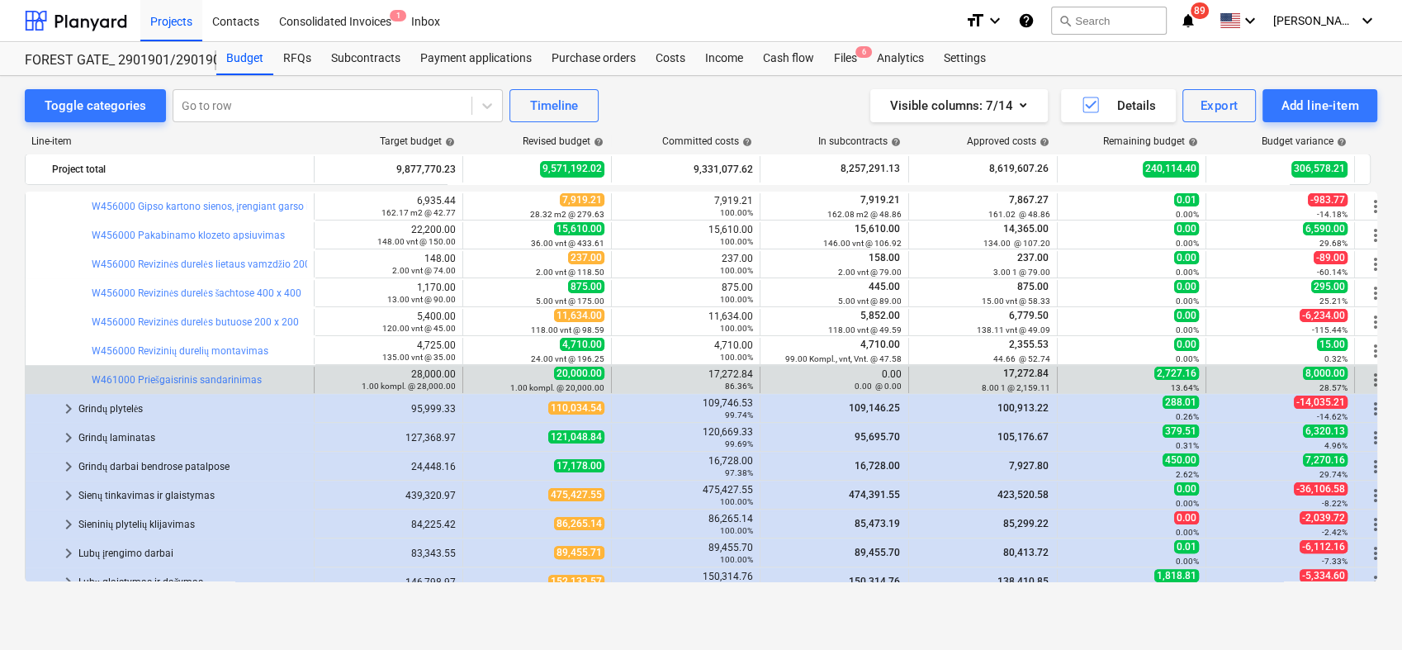
click at [424, 372] on div "28,000.00 1.00 kompl. @ 28,000.00" at bounding box center [388, 379] width 135 height 23
click at [1183, 370] on span "2,727.16" at bounding box center [1176, 373] width 45 height 13
click at [1040, 372] on span "17,272.84" at bounding box center [1026, 373] width 49 height 12
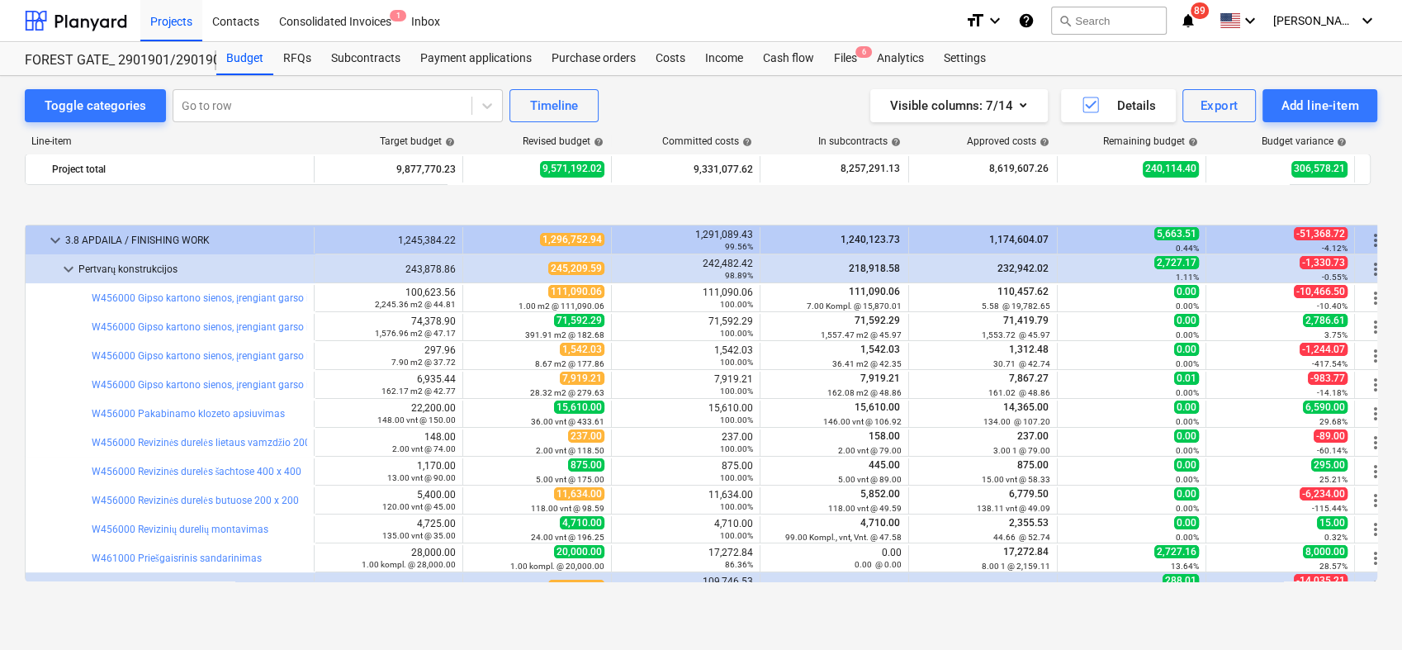
scroll to position [343, 0]
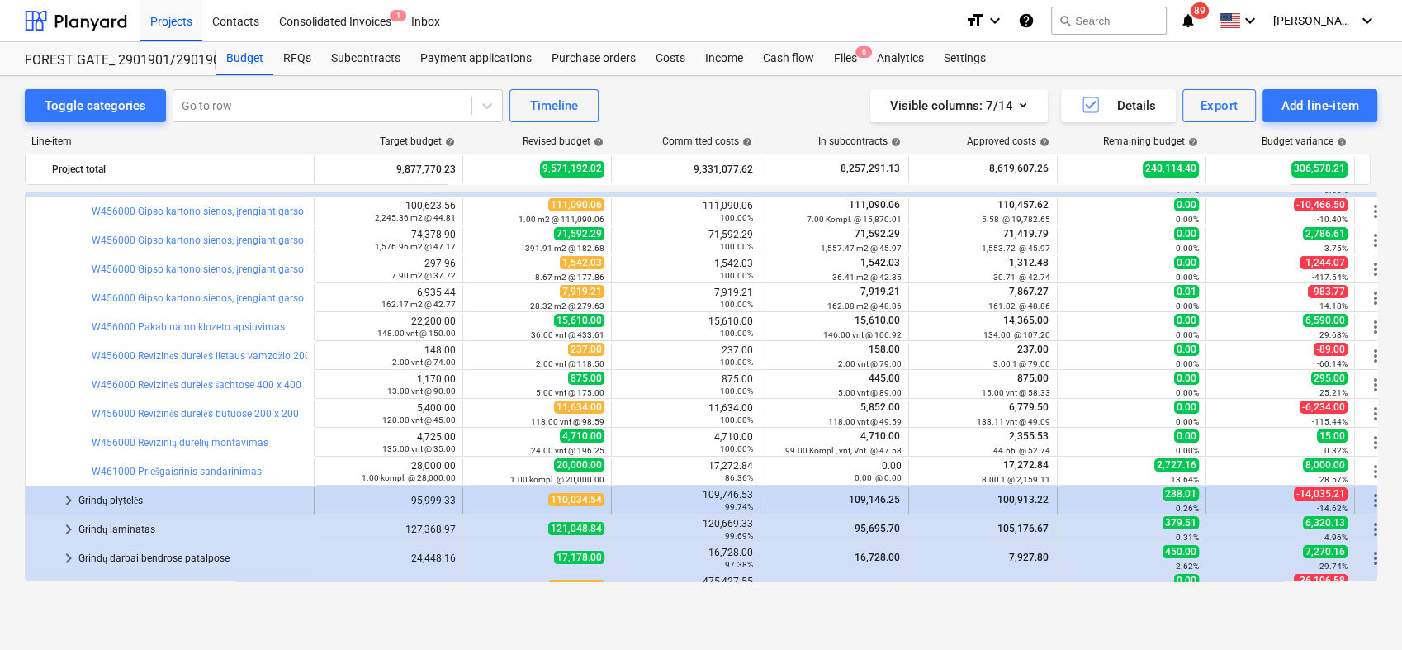
click at [62, 498] on span "keyboard_arrow_right" at bounding box center [69, 501] width 20 height 20
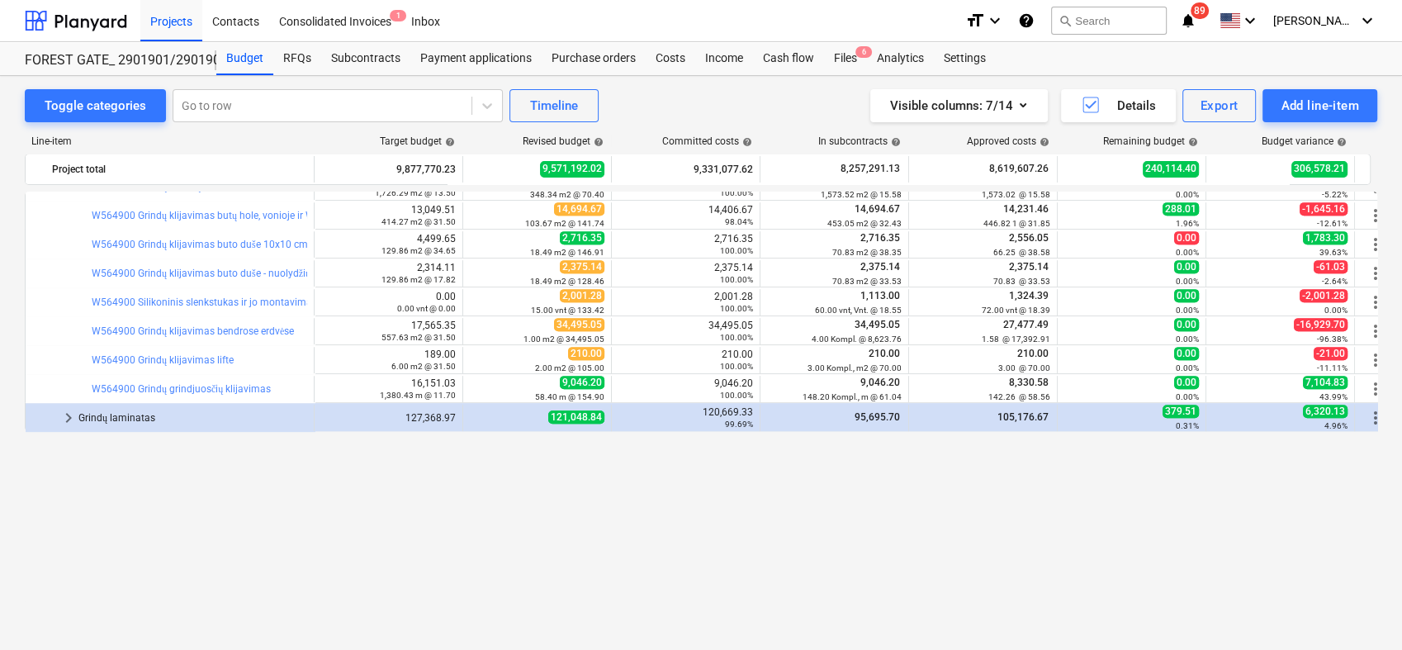
scroll to position [618, 0]
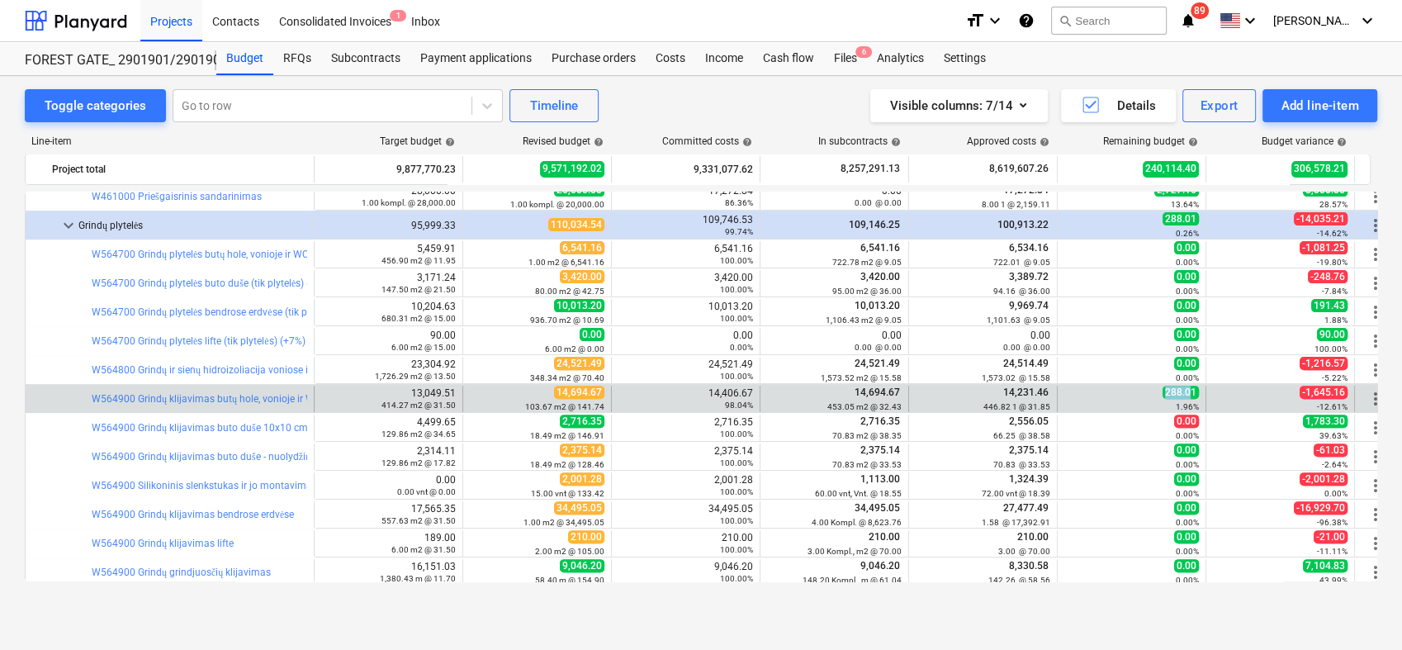
drag, startPoint x: 1192, startPoint y: 389, endPoint x: 1163, endPoint y: 386, distance: 29.0
click at [1163, 386] on span "288.01" at bounding box center [1181, 392] width 36 height 13
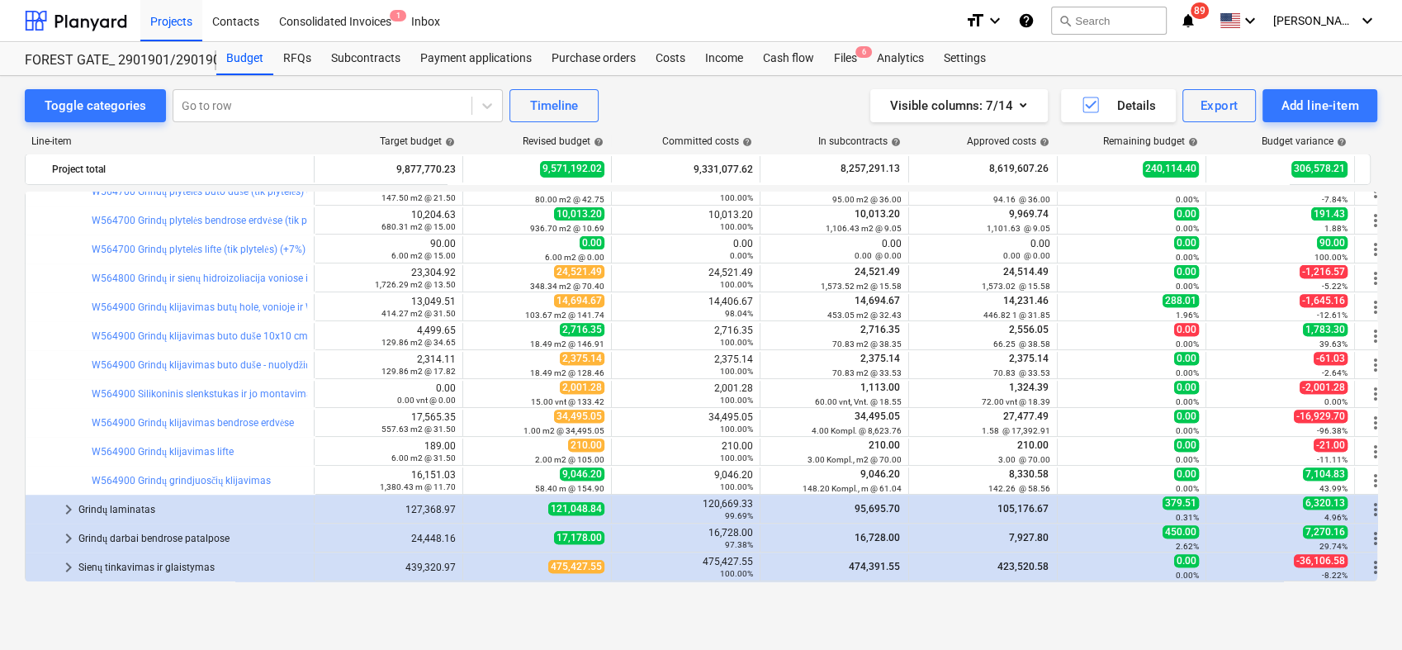
scroll to position [801, 0]
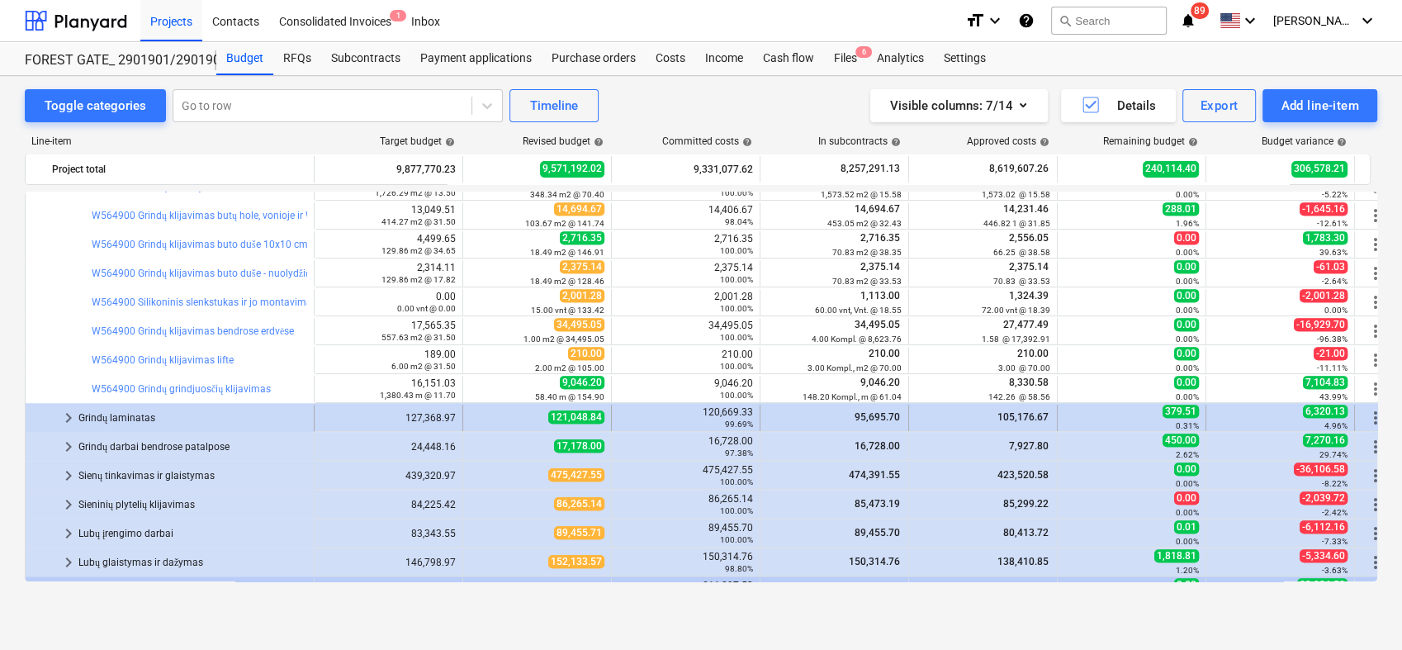
click at [66, 416] on span "keyboard_arrow_right" at bounding box center [69, 418] width 20 height 20
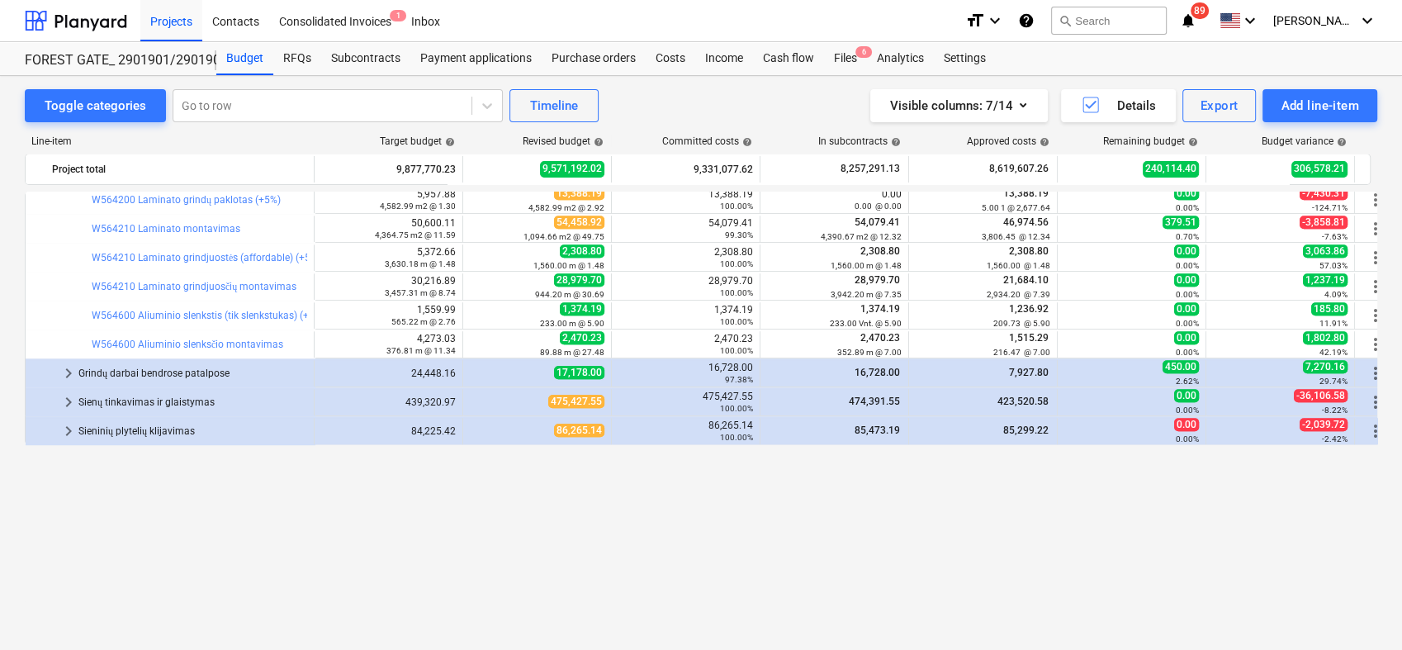
scroll to position [893, 0]
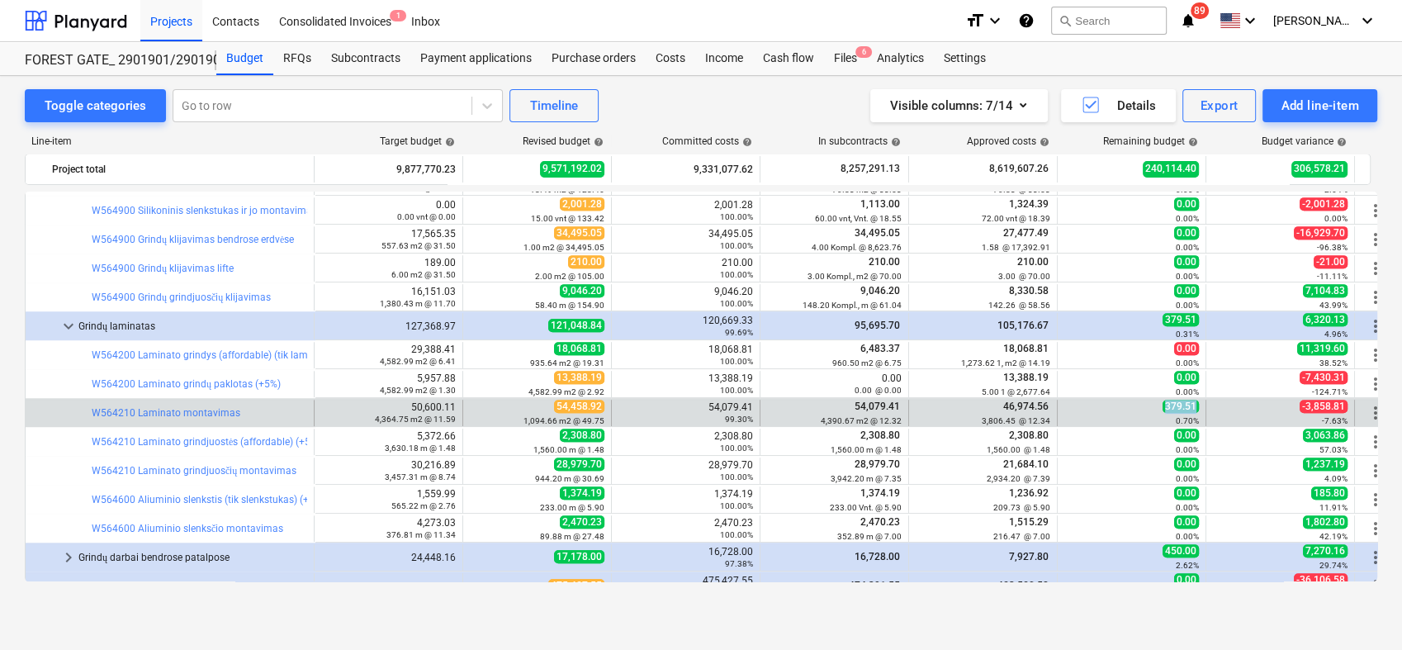
drag, startPoint x: 1197, startPoint y: 403, endPoint x: 1130, endPoint y: 405, distance: 66.9
click at [1130, 405] on div "379.51 0.70%" at bounding box center [1131, 413] width 135 height 26
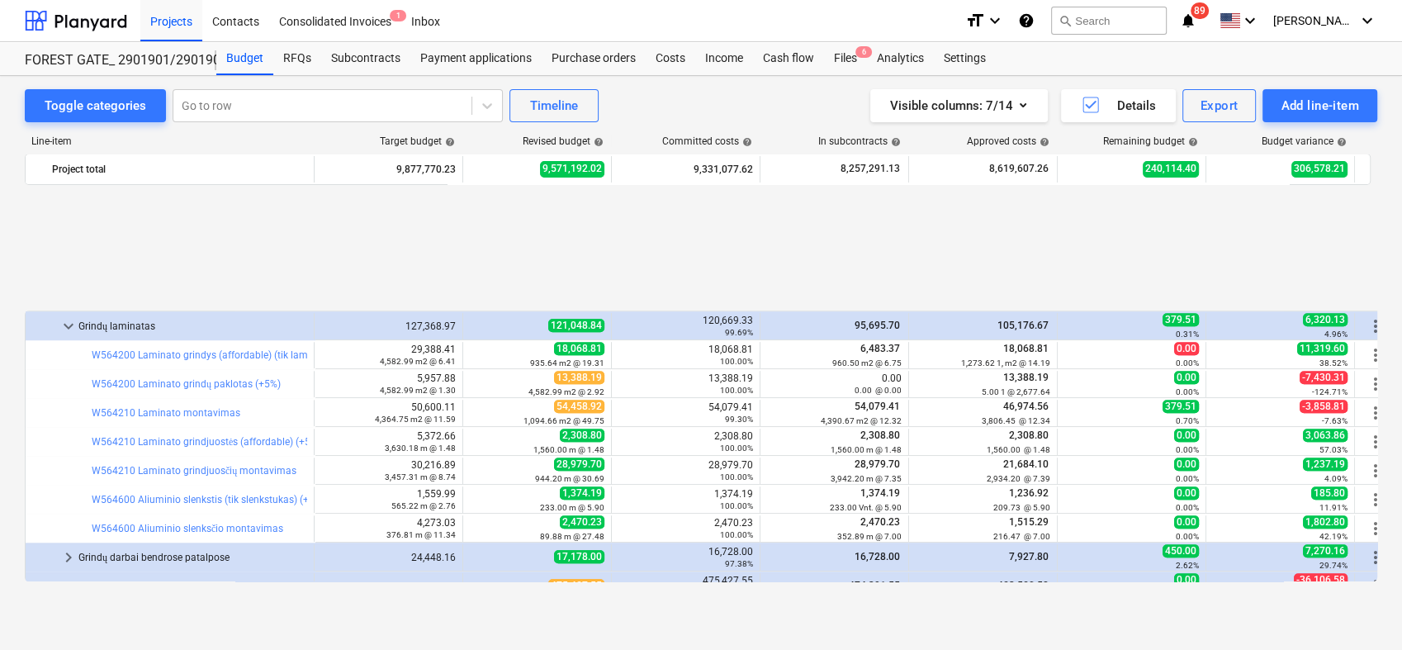
scroll to position [1077, 0]
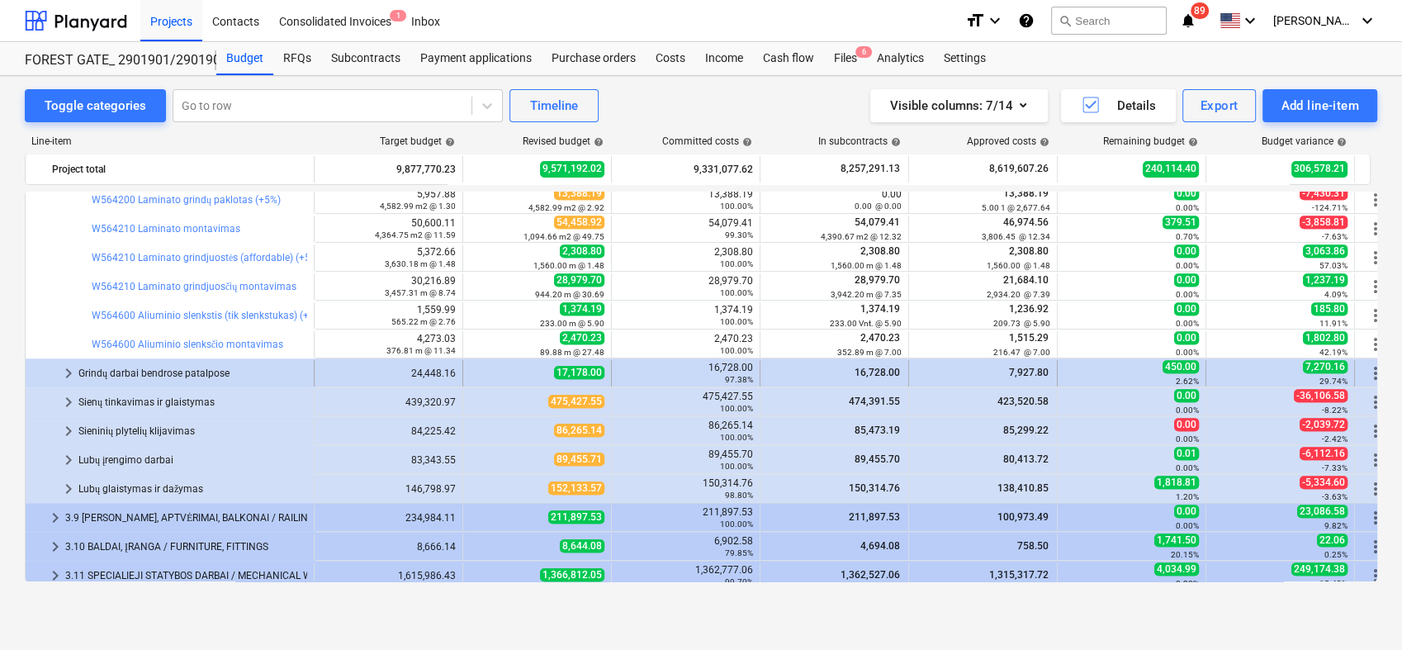
click at [66, 368] on span "keyboard_arrow_right" at bounding box center [69, 373] width 20 height 20
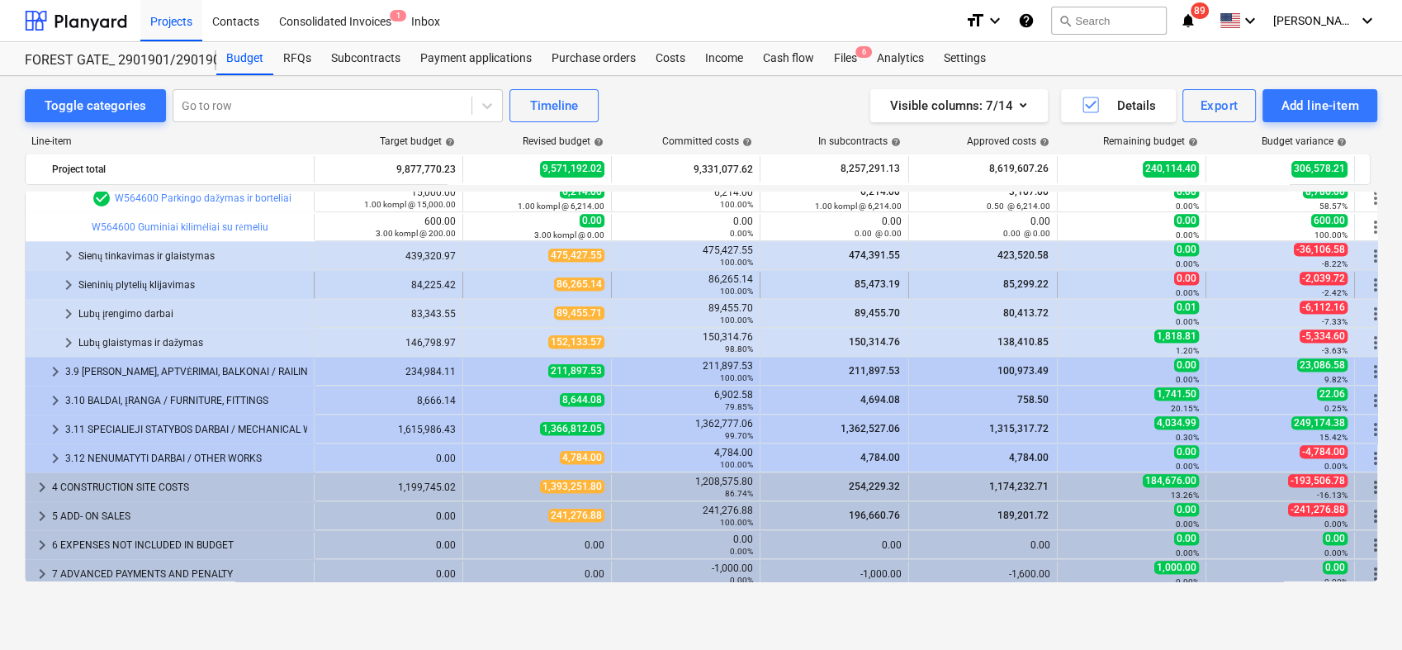
scroll to position [1339, 0]
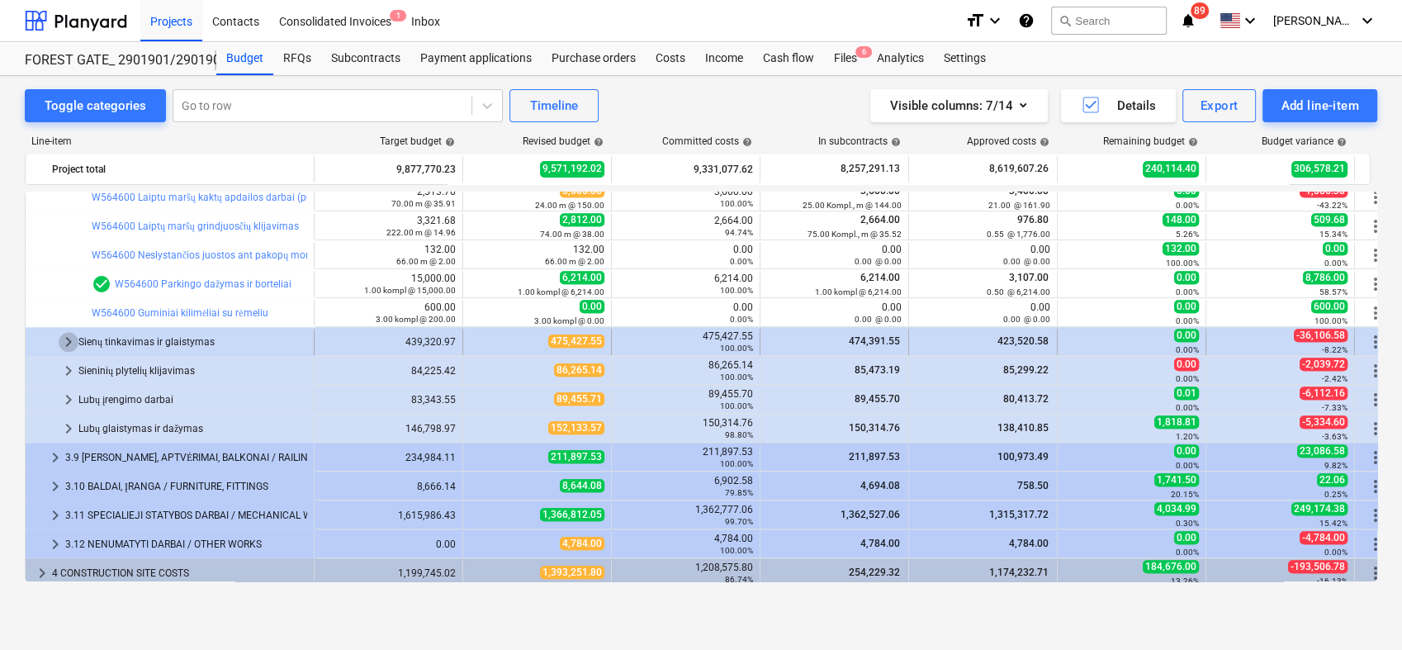
click at [71, 341] on span "keyboard_arrow_right" at bounding box center [69, 342] width 20 height 20
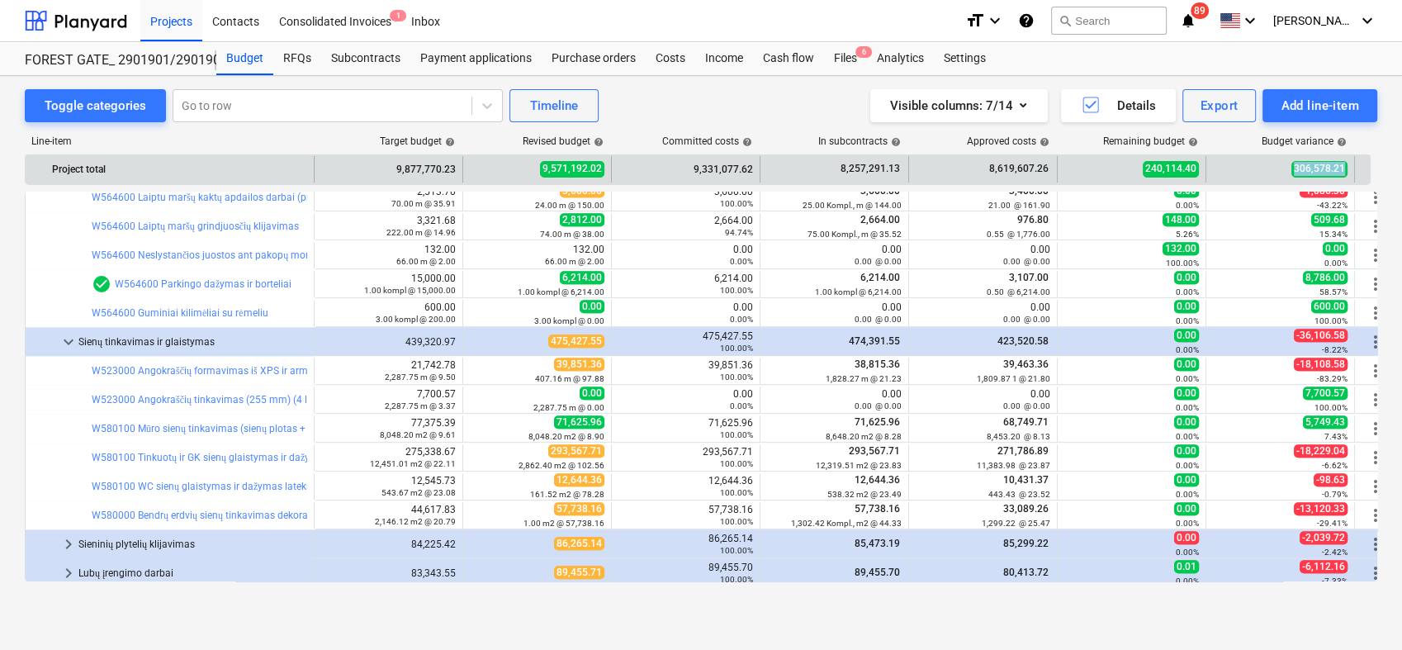
drag, startPoint x: 1348, startPoint y: 172, endPoint x: 1296, endPoint y: 167, distance: 52.3
click at [1296, 167] on div "306,578.21" at bounding box center [1280, 169] width 149 height 26
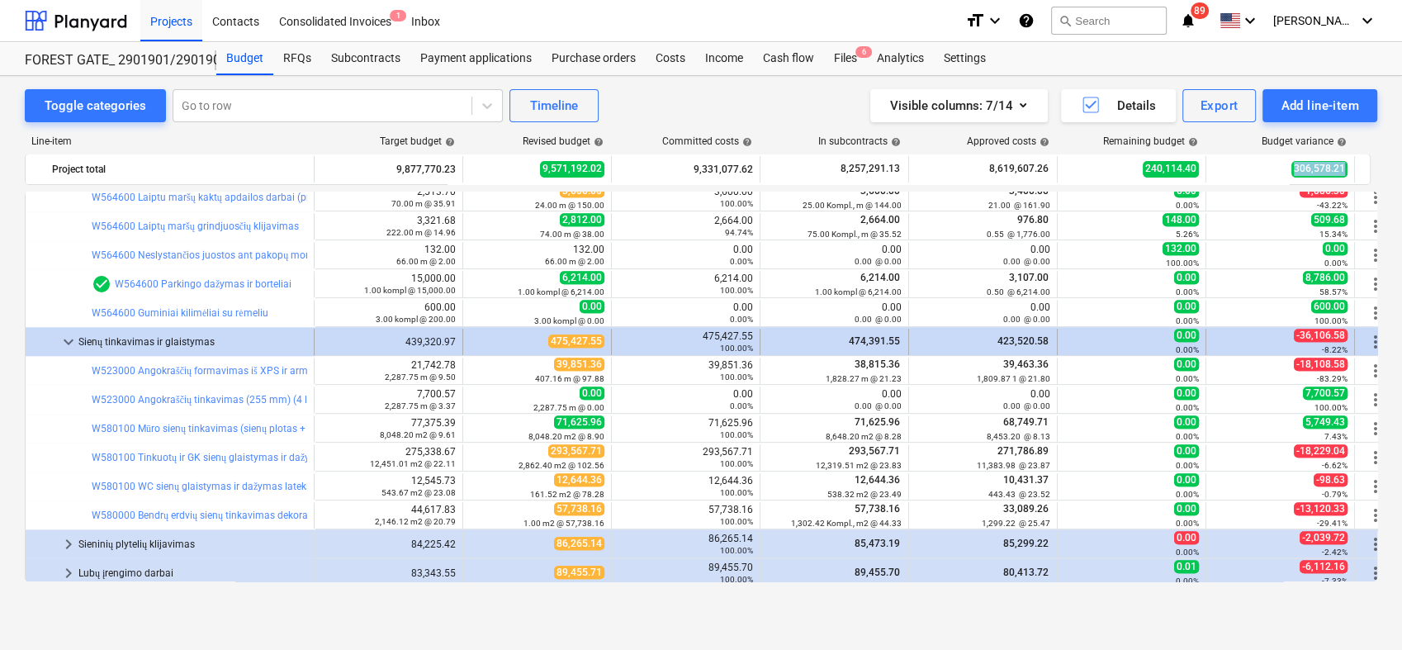
click at [60, 339] on span "keyboard_arrow_down" at bounding box center [69, 342] width 20 height 20
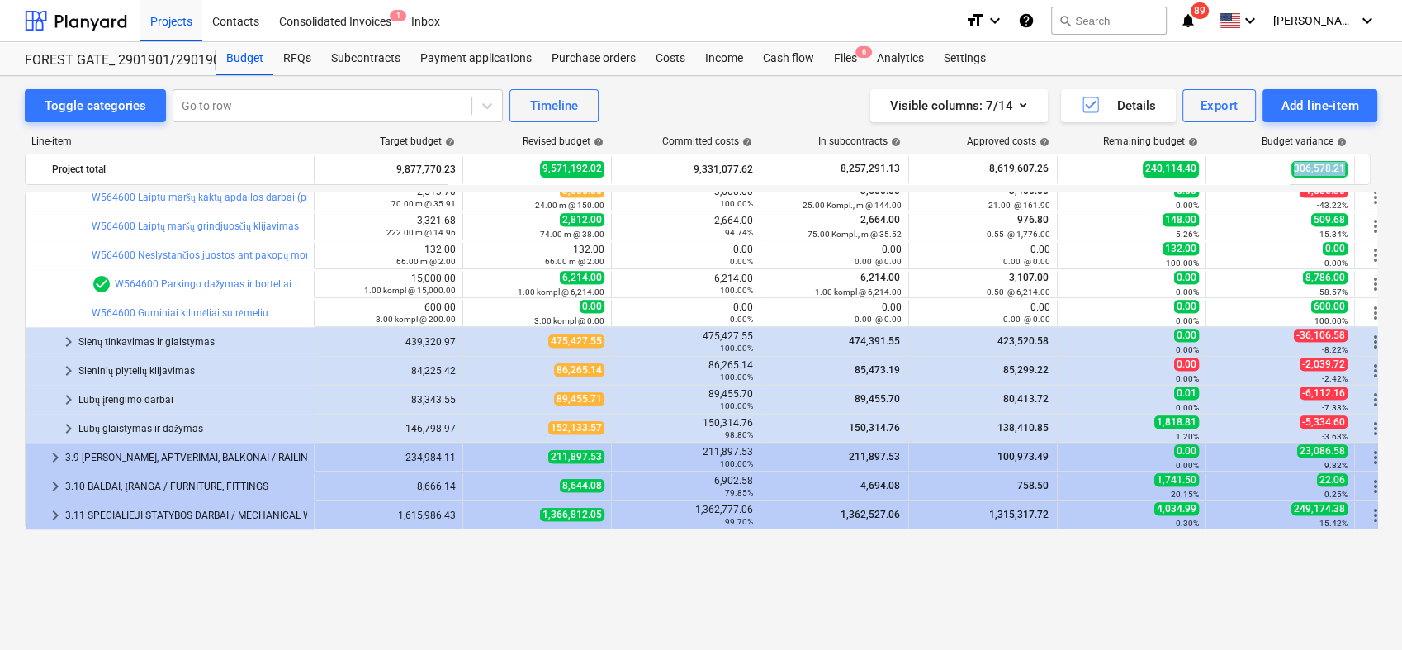
scroll to position [1248, 0]
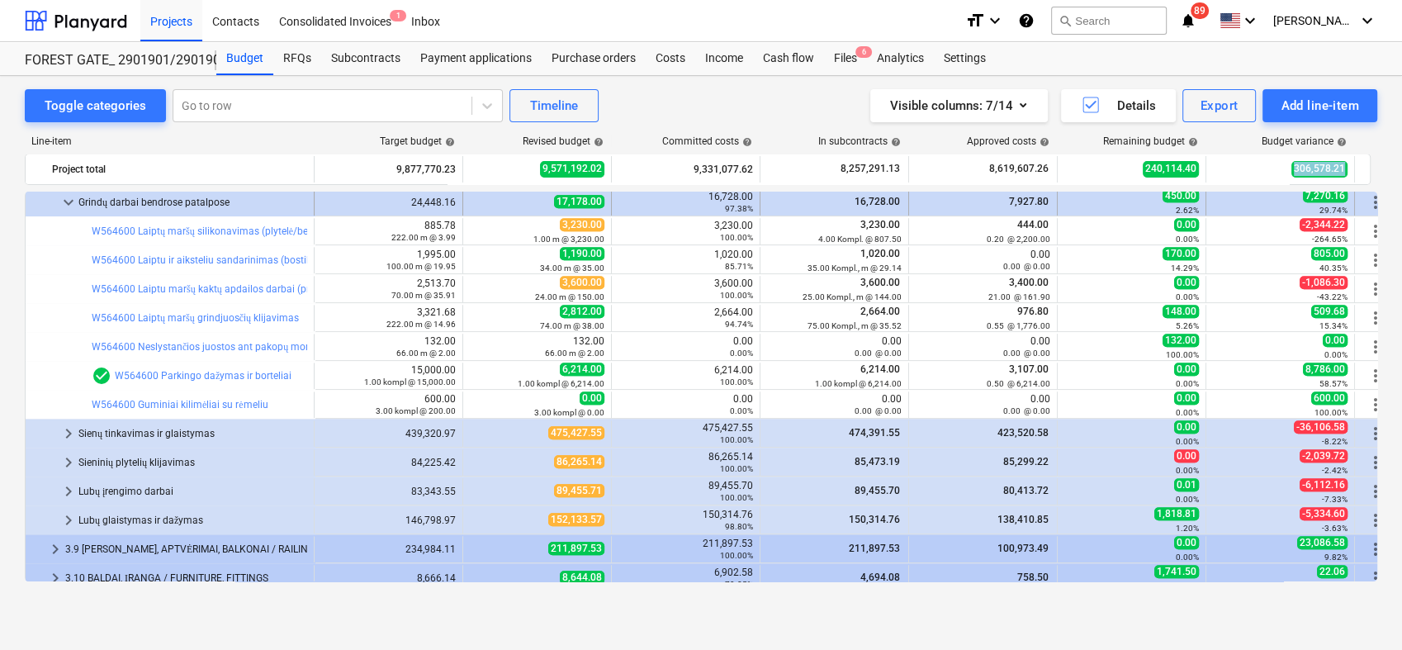
click at [72, 202] on span "keyboard_arrow_down" at bounding box center [69, 202] width 20 height 20
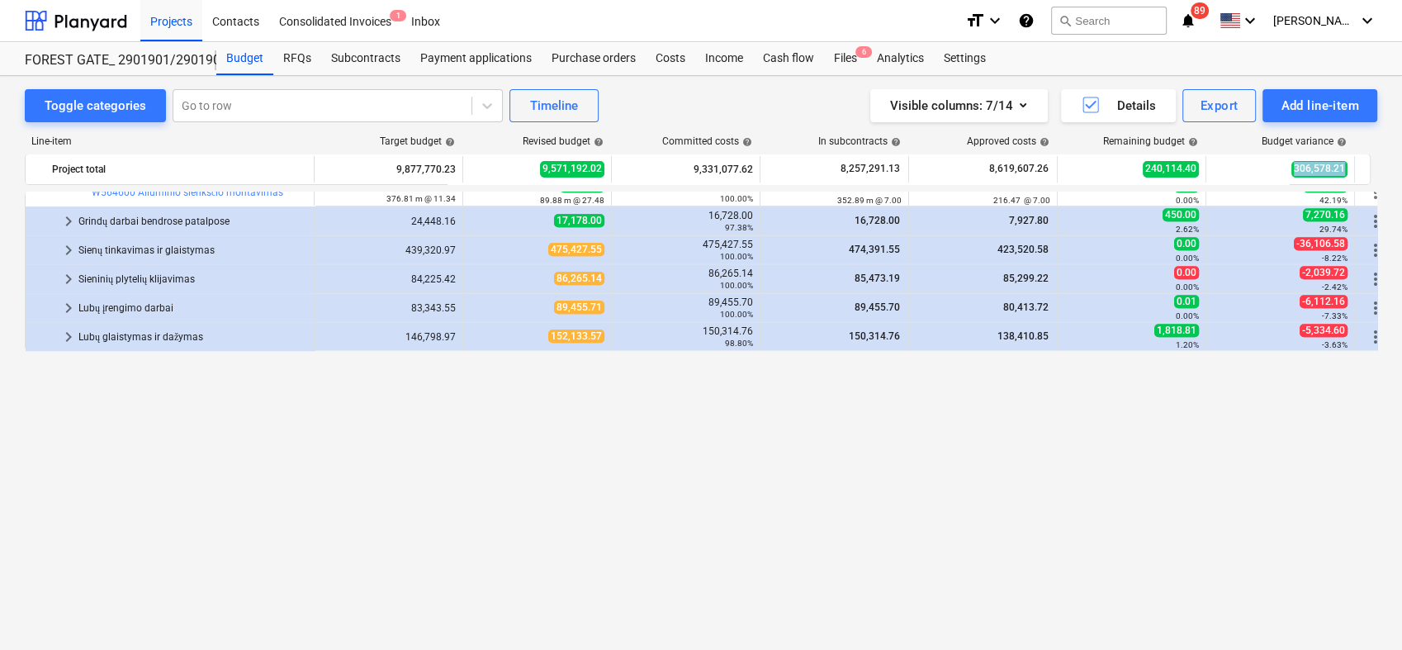
scroll to position [953, 0]
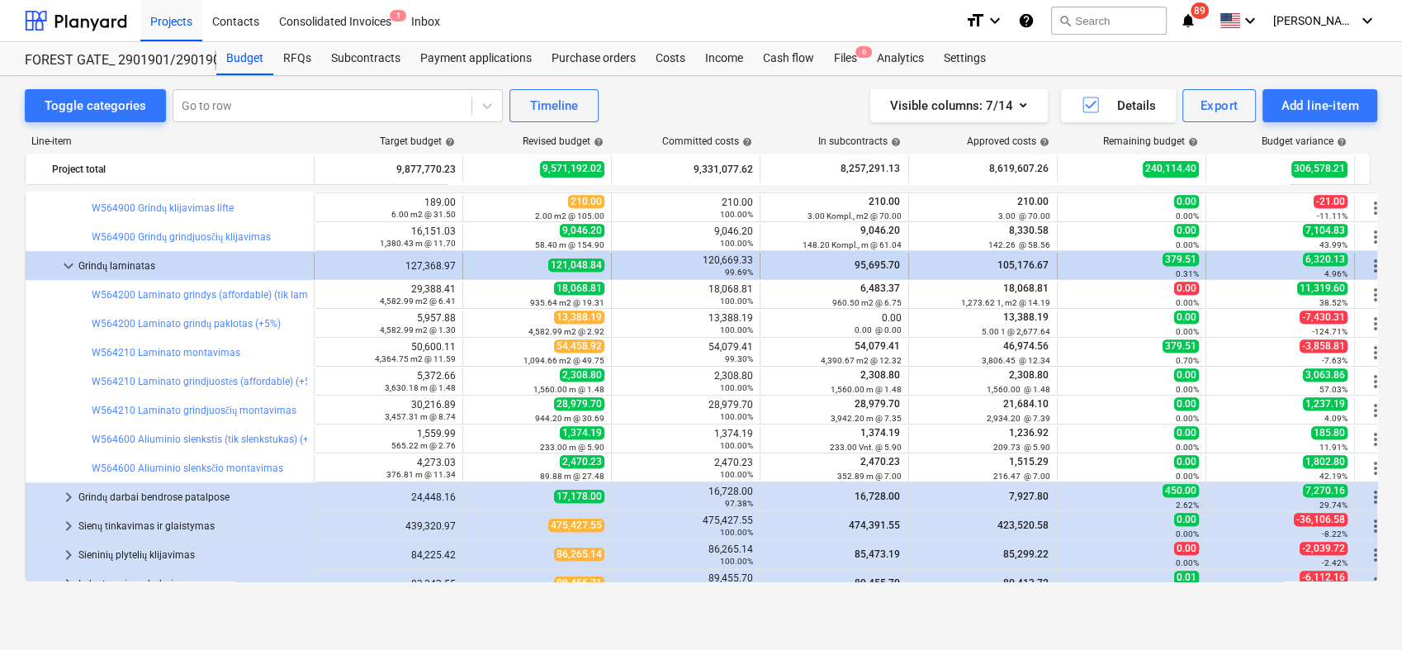
click at [55, 264] on div at bounding box center [45, 266] width 26 height 26
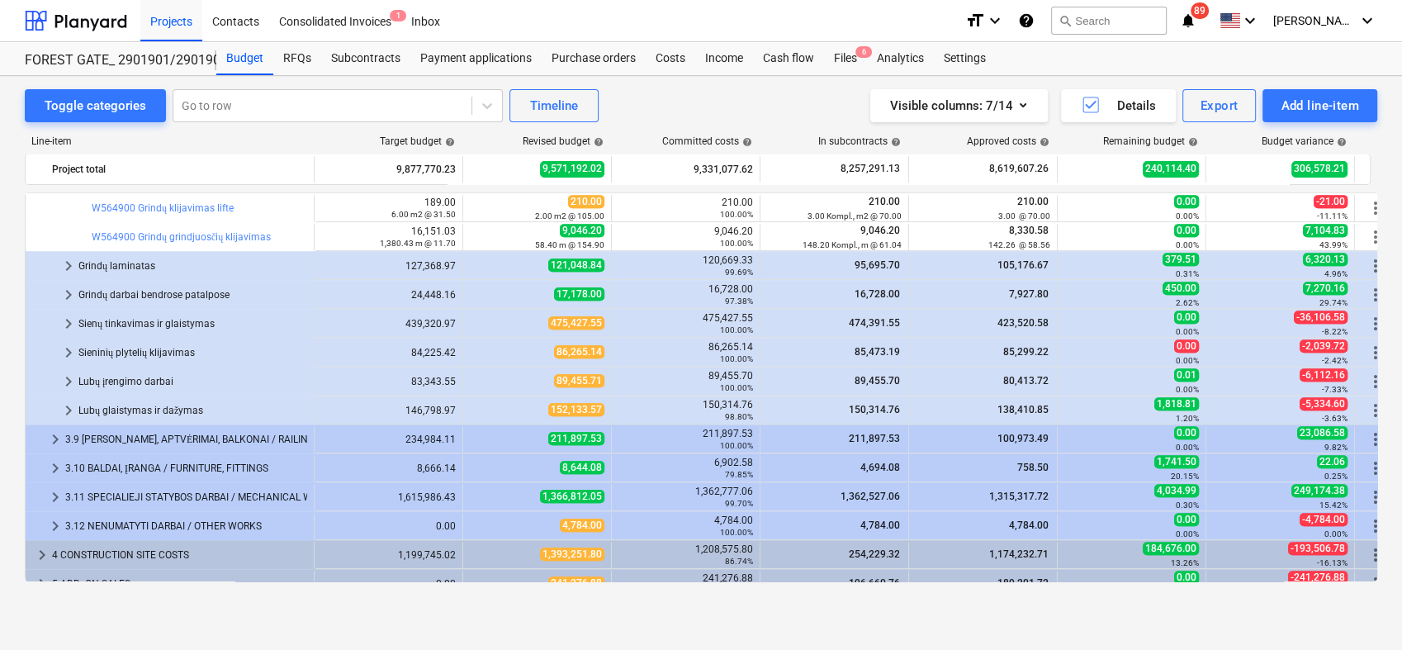
scroll to position [1026, 0]
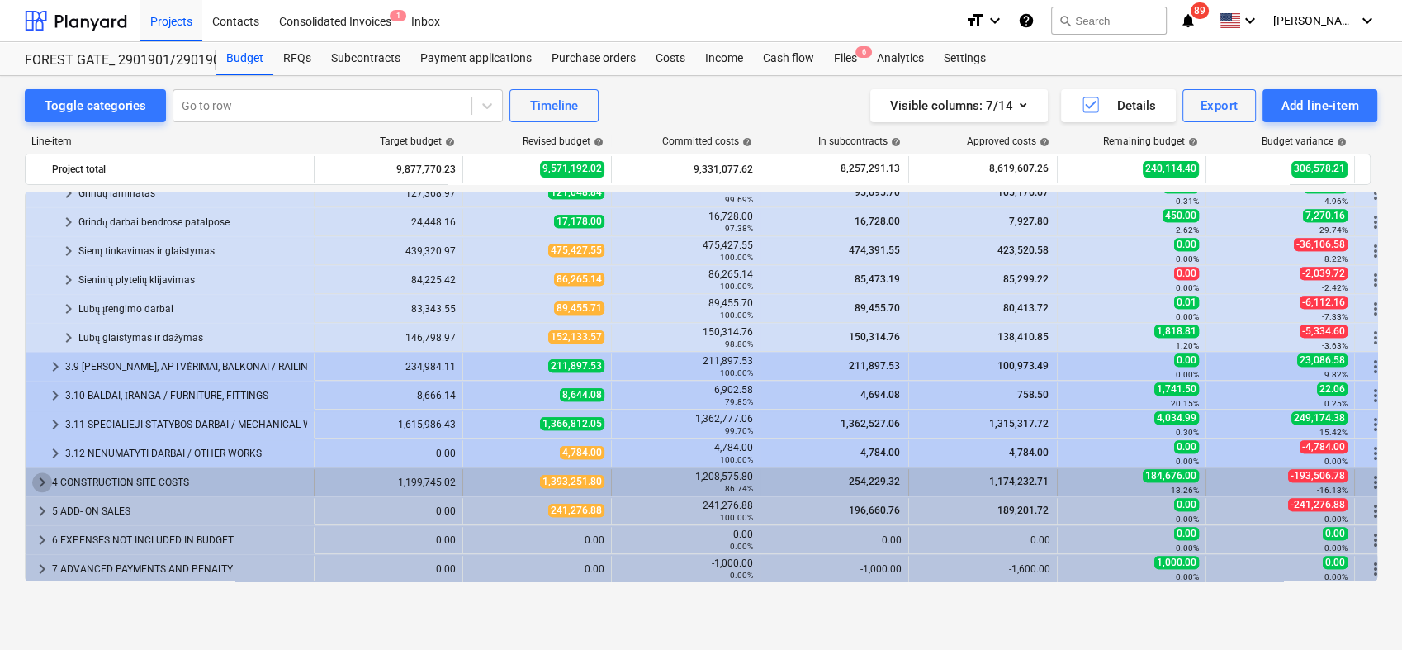
click at [40, 480] on span "keyboard_arrow_right" at bounding box center [42, 482] width 20 height 20
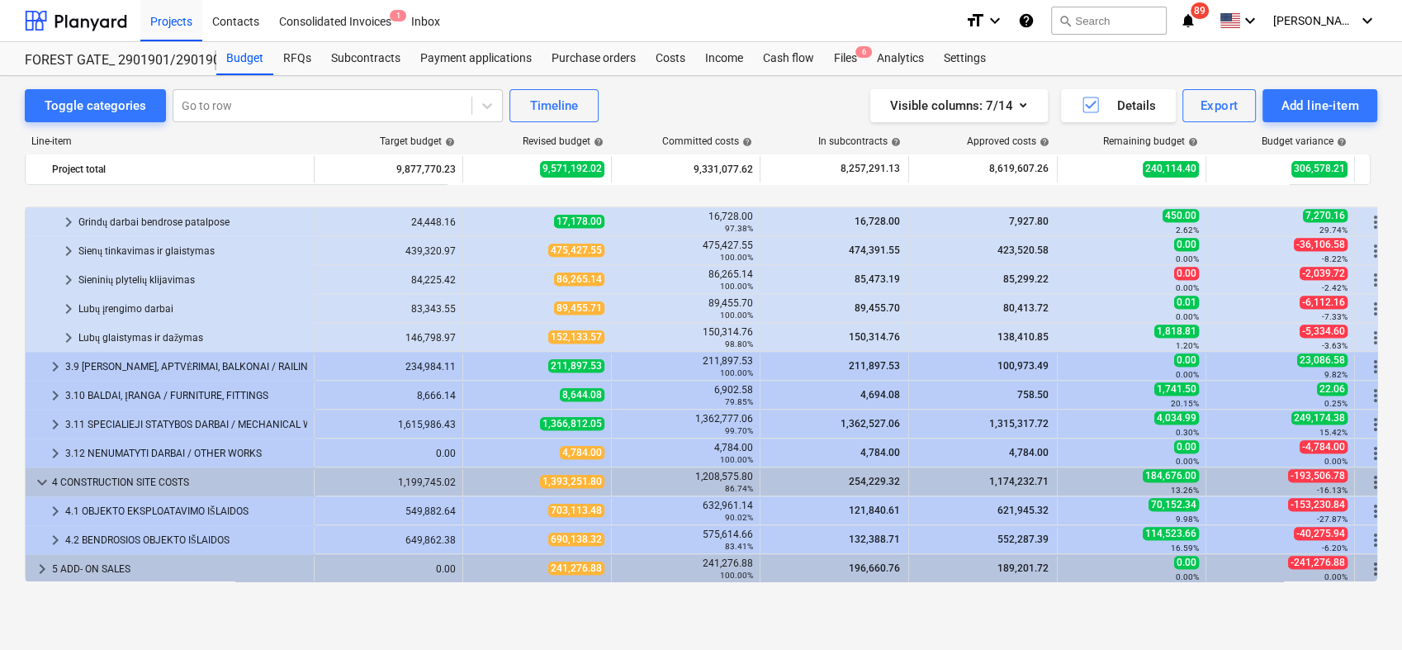
scroll to position [1083, 0]
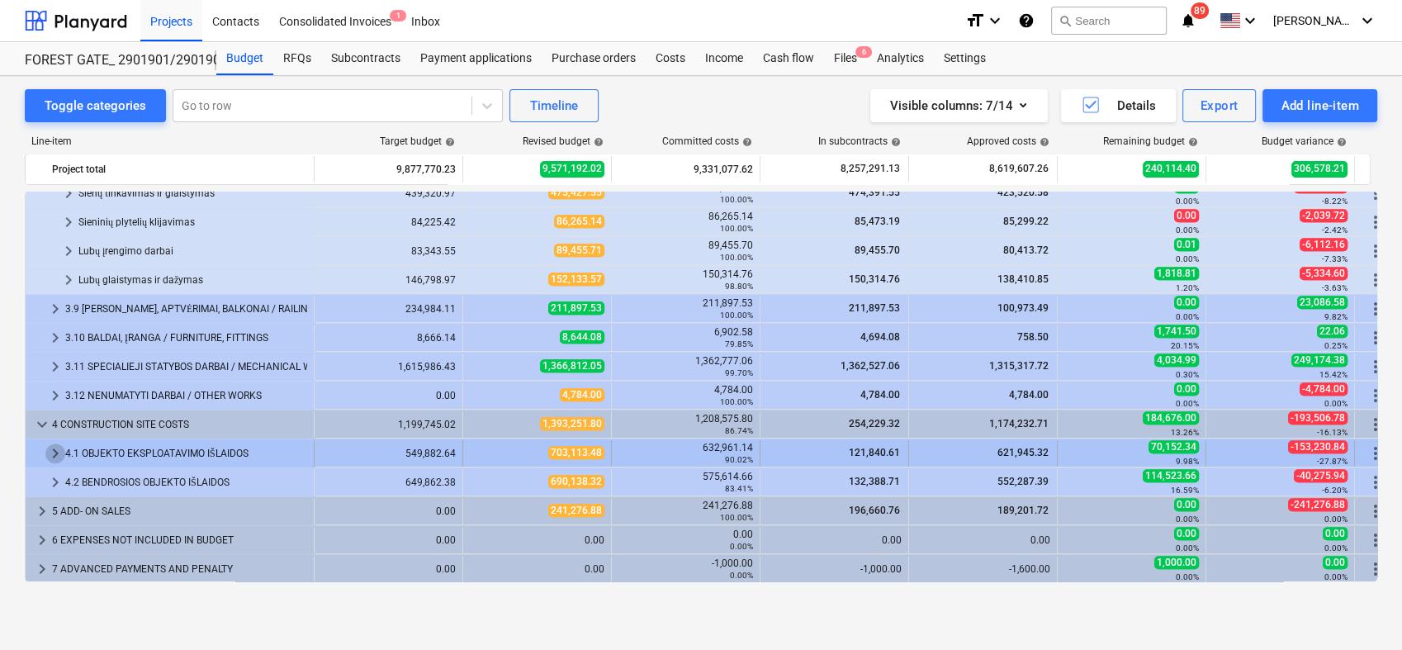
click at [53, 449] on span "keyboard_arrow_right" at bounding box center [55, 453] width 20 height 20
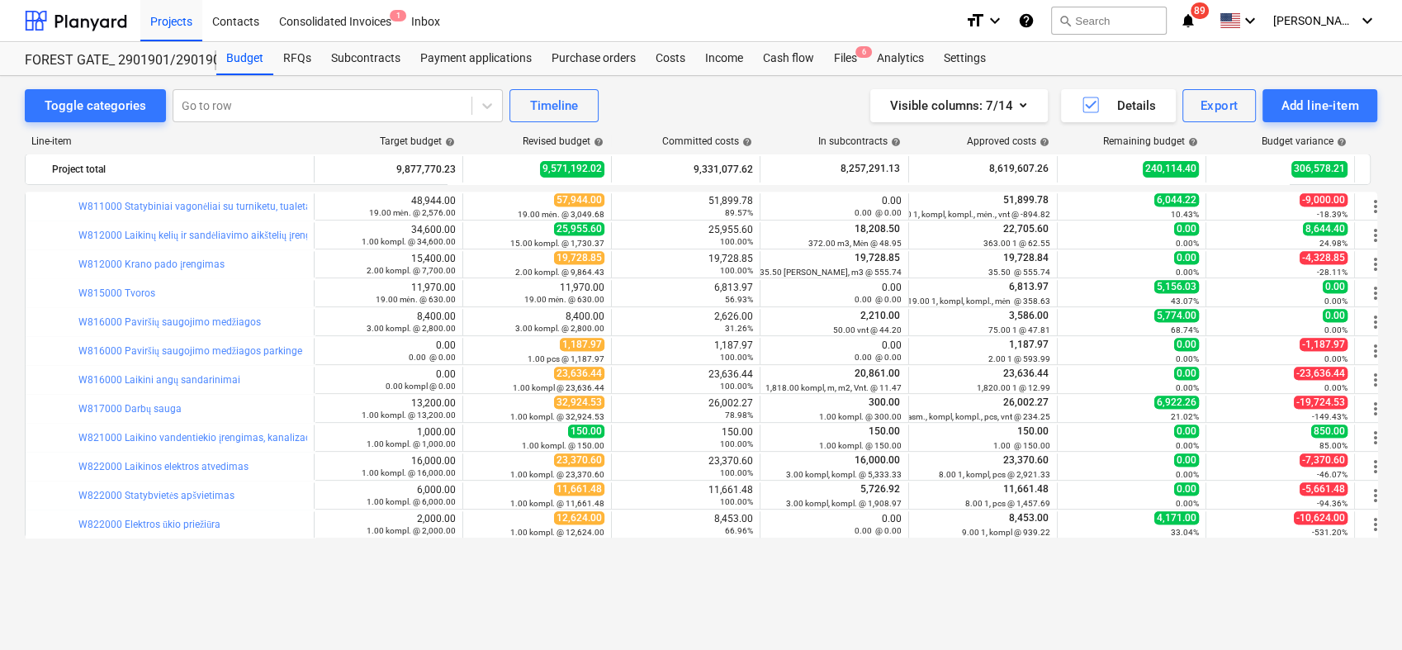
scroll to position [1268, 0]
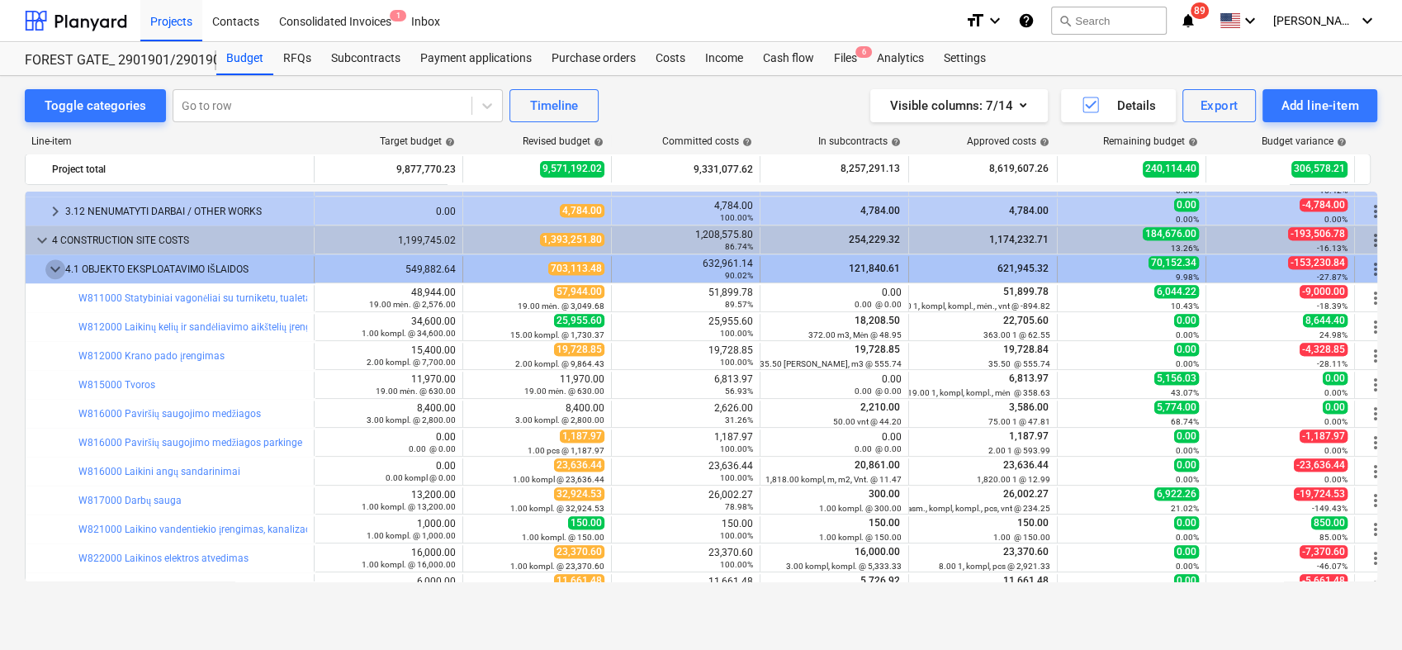
click at [53, 274] on span "keyboard_arrow_down" at bounding box center [55, 269] width 20 height 20
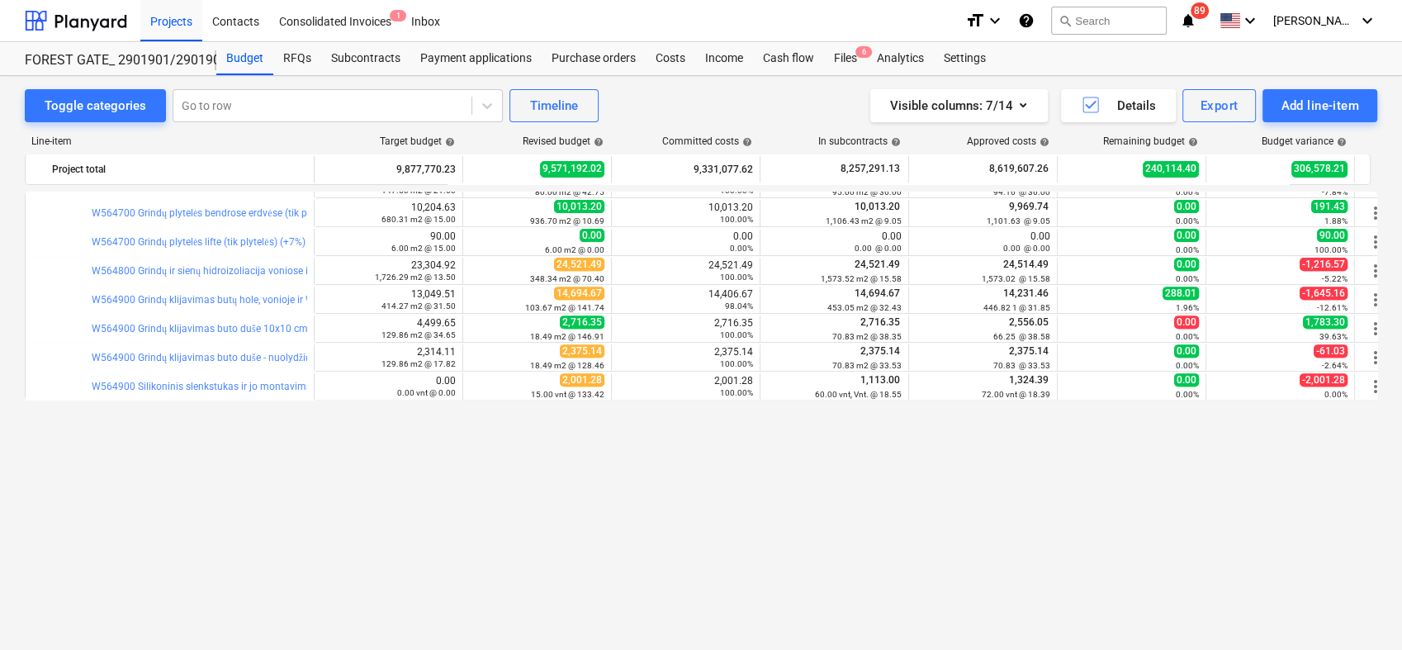
scroll to position [350, 0]
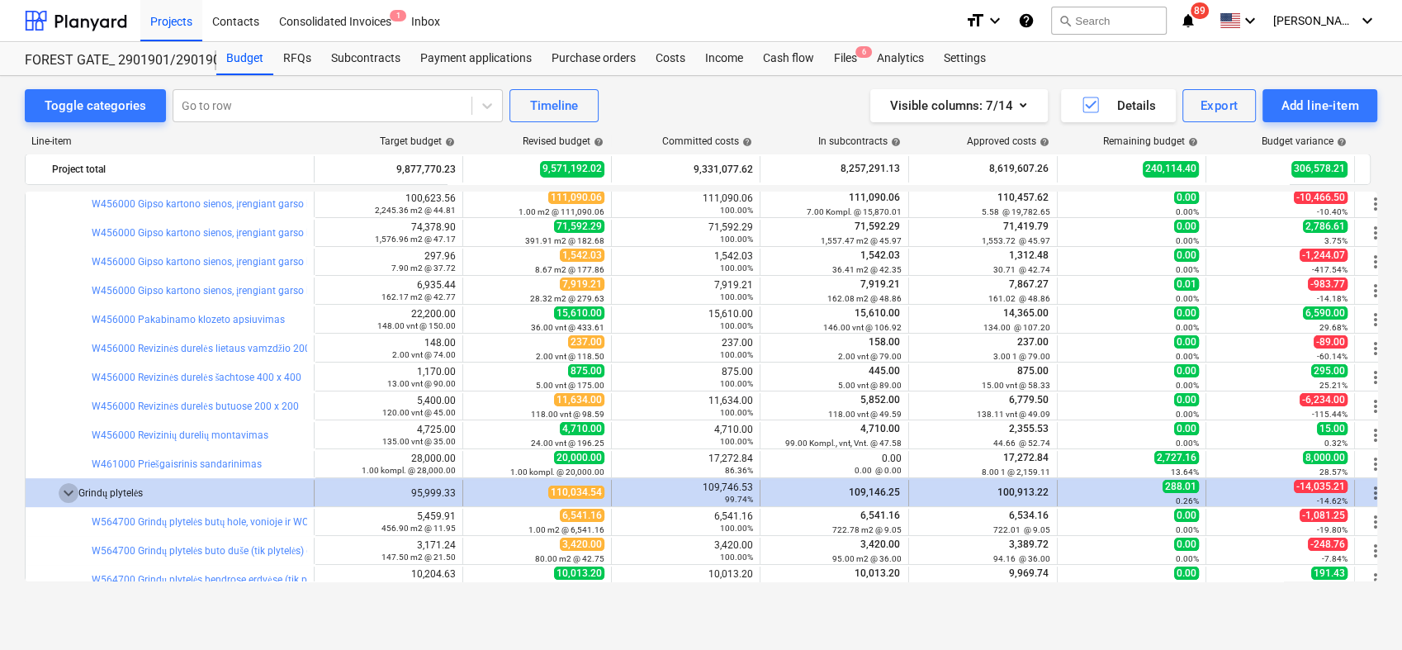
click at [70, 491] on span "keyboard_arrow_down" at bounding box center [69, 493] width 20 height 20
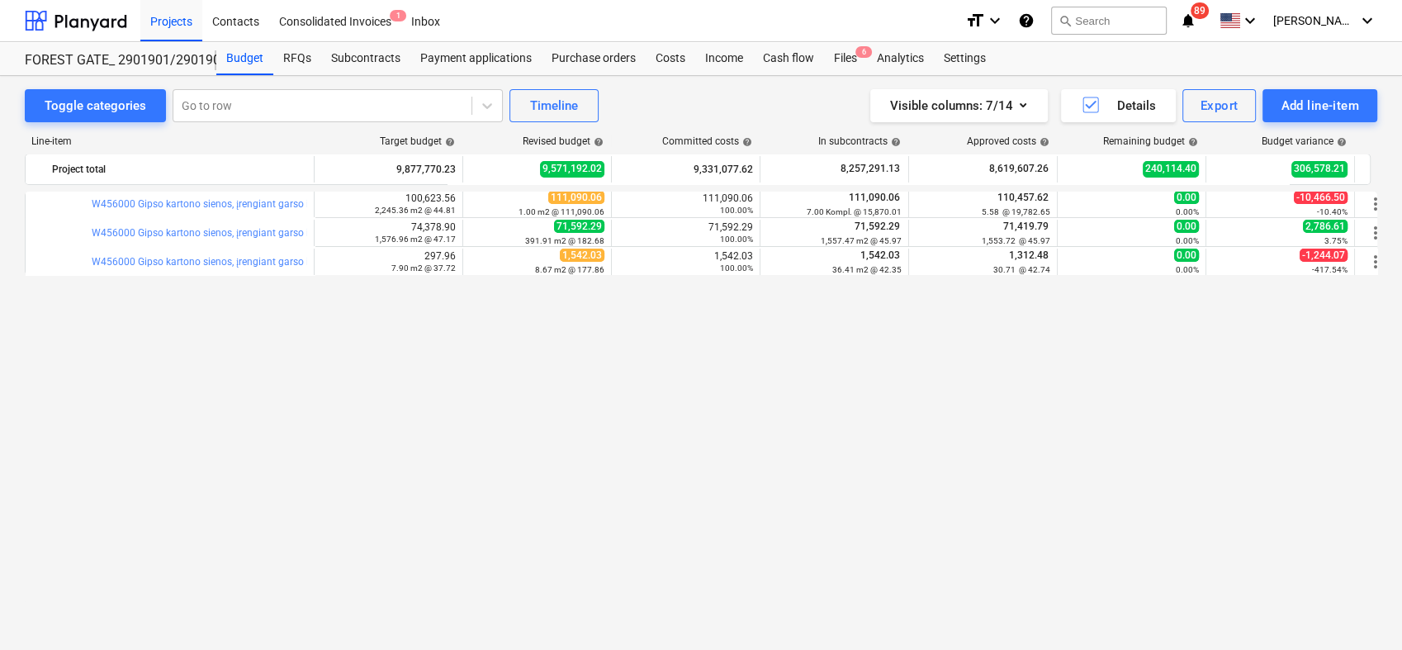
scroll to position [0, 0]
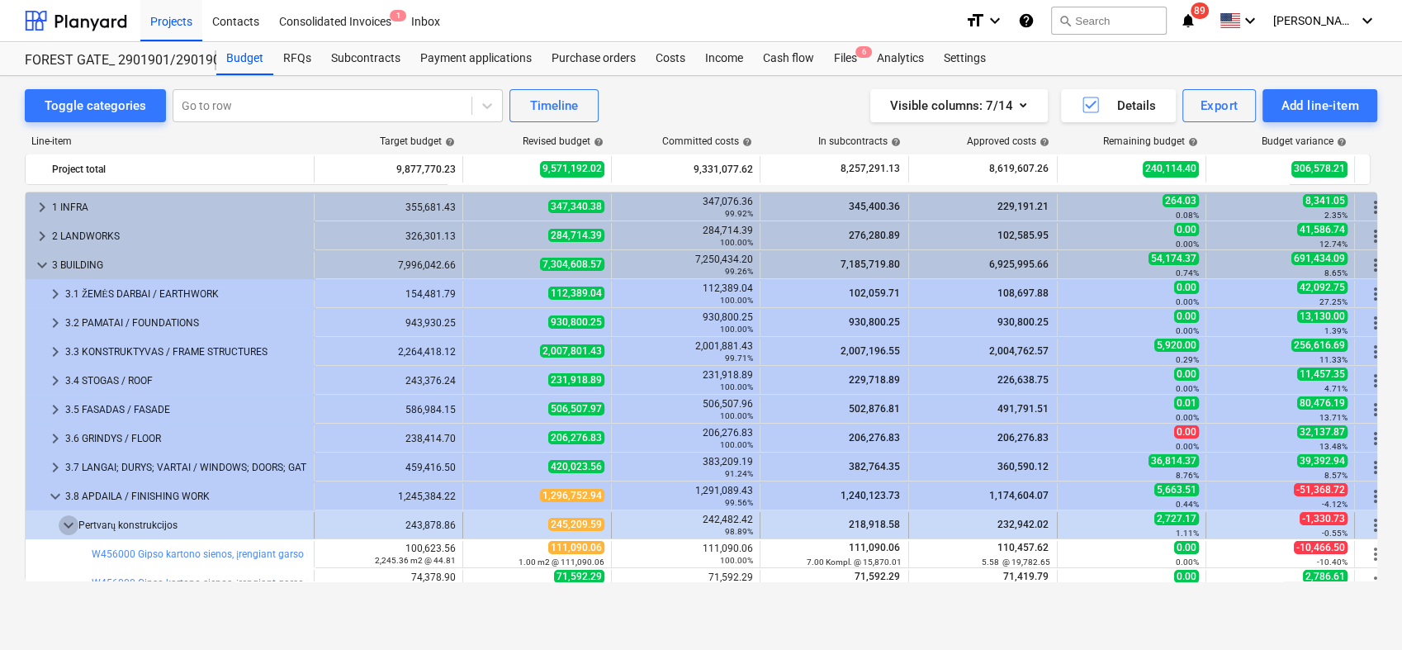
click at [64, 519] on span "keyboard_arrow_down" at bounding box center [69, 525] width 20 height 20
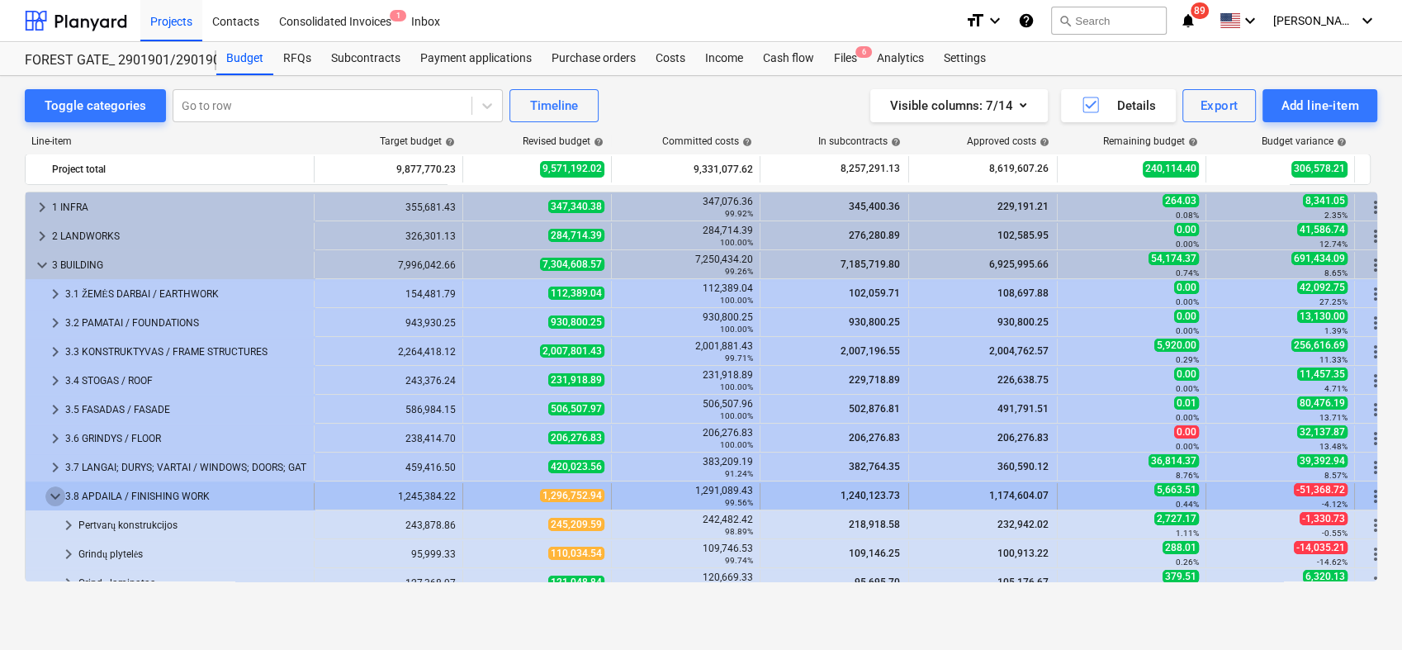
click at [59, 491] on span "keyboard_arrow_down" at bounding box center [55, 496] width 20 height 20
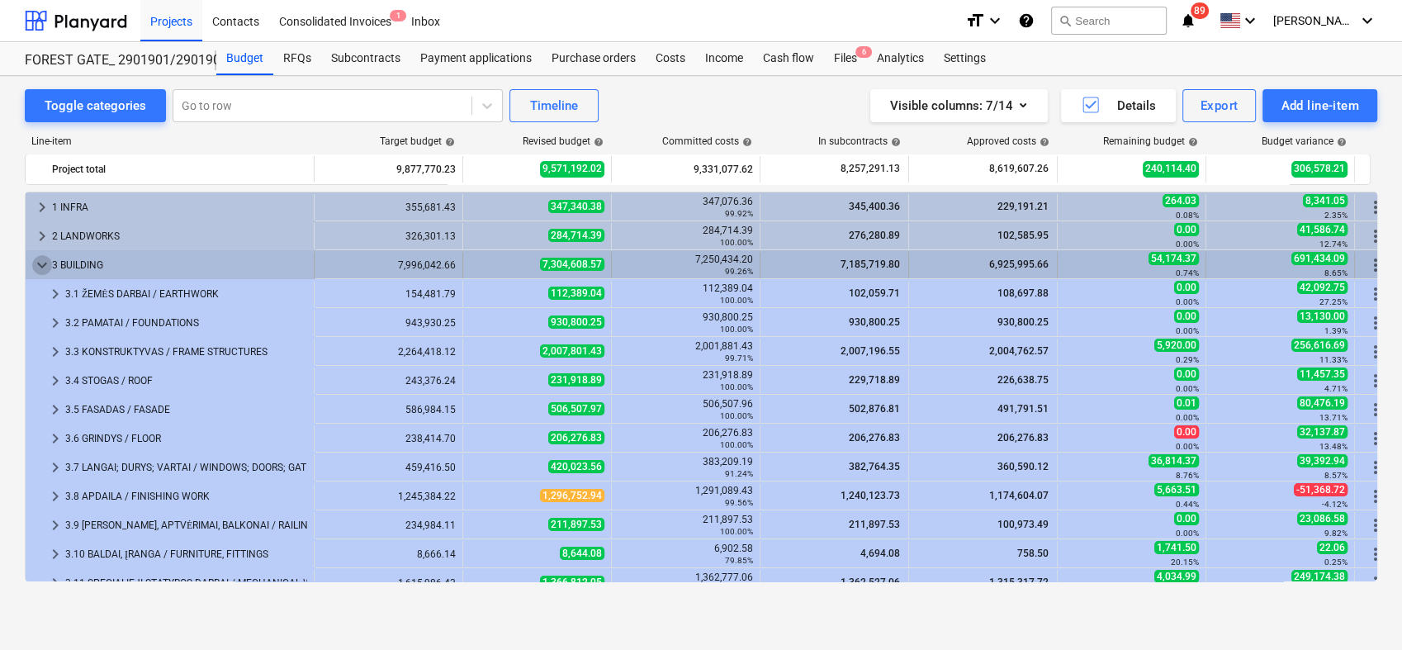
click at [37, 271] on span "keyboard_arrow_down" at bounding box center [42, 265] width 20 height 20
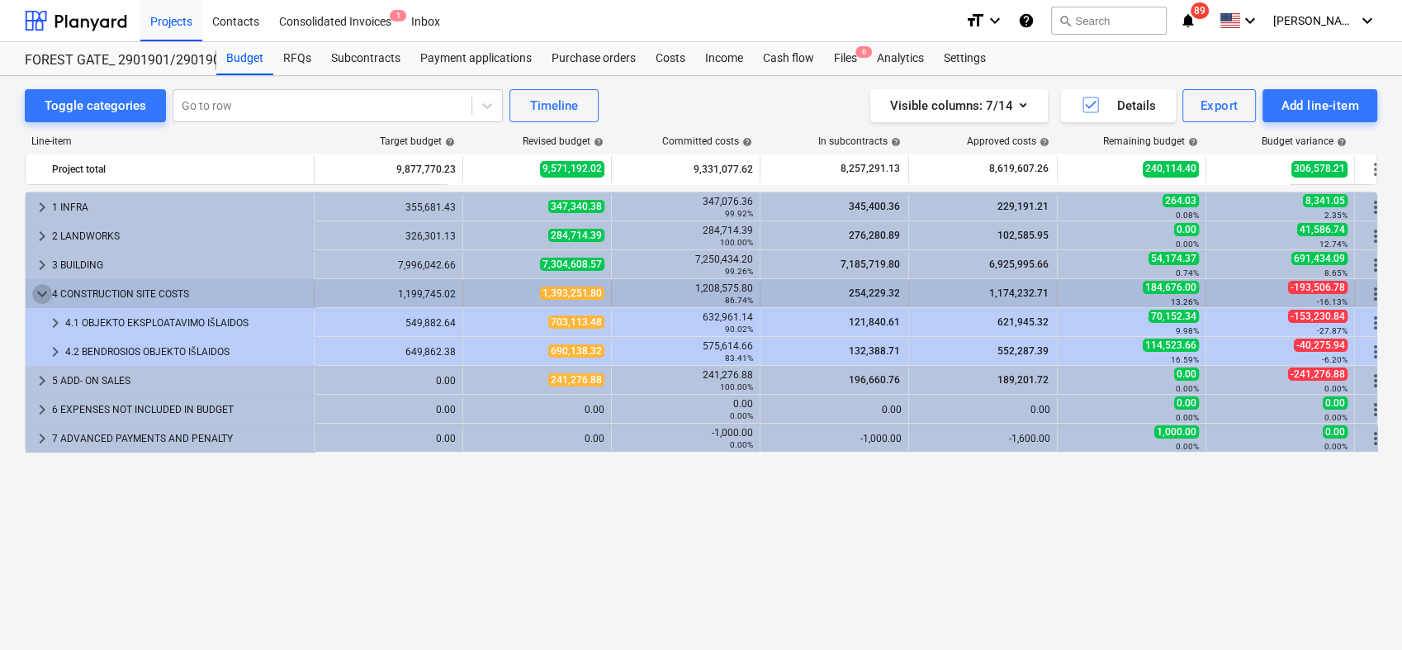
click at [41, 293] on span "keyboard_arrow_down" at bounding box center [42, 294] width 20 height 20
